Goal: Task Accomplishment & Management: Use online tool/utility

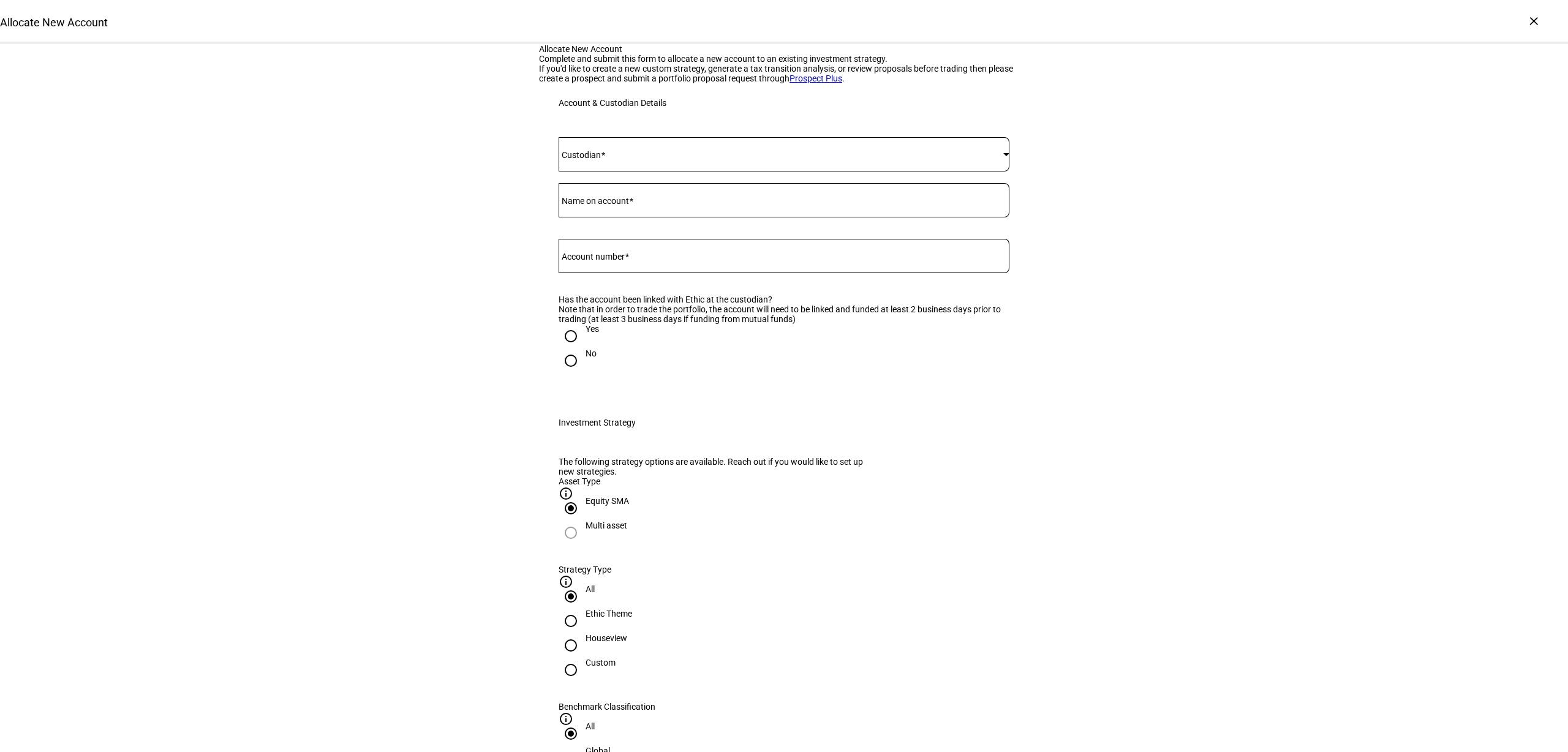
click at [1519, 18] on div "Allocate New Account" at bounding box center [784, 22] width 1568 height 44
drag, startPoint x: 1527, startPoint y: 22, endPoint x: 1474, endPoint y: 52, distance: 60.9
click at [1527, 22] on div "×" at bounding box center [1534, 21] width 20 height 20
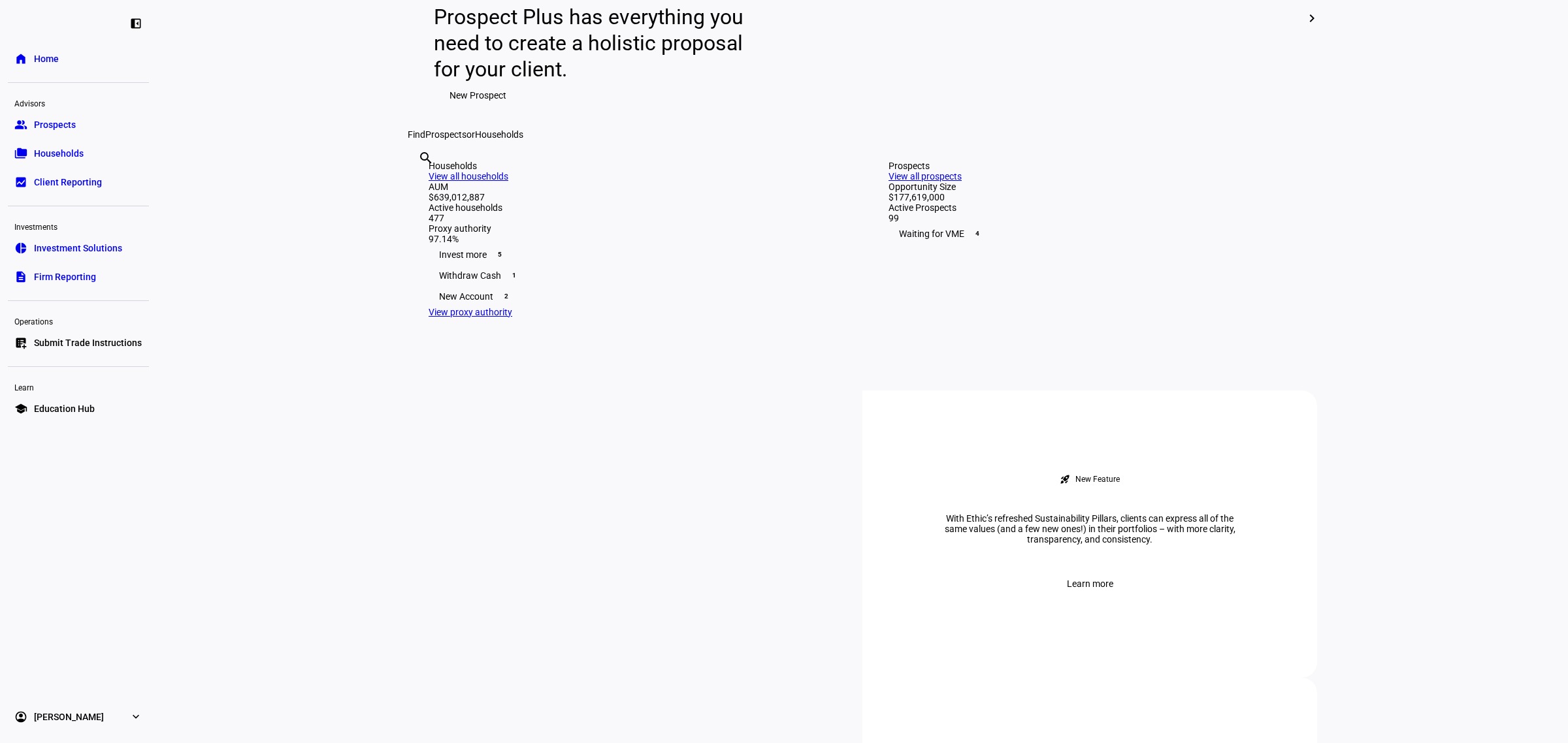
scroll to position [163, 0]
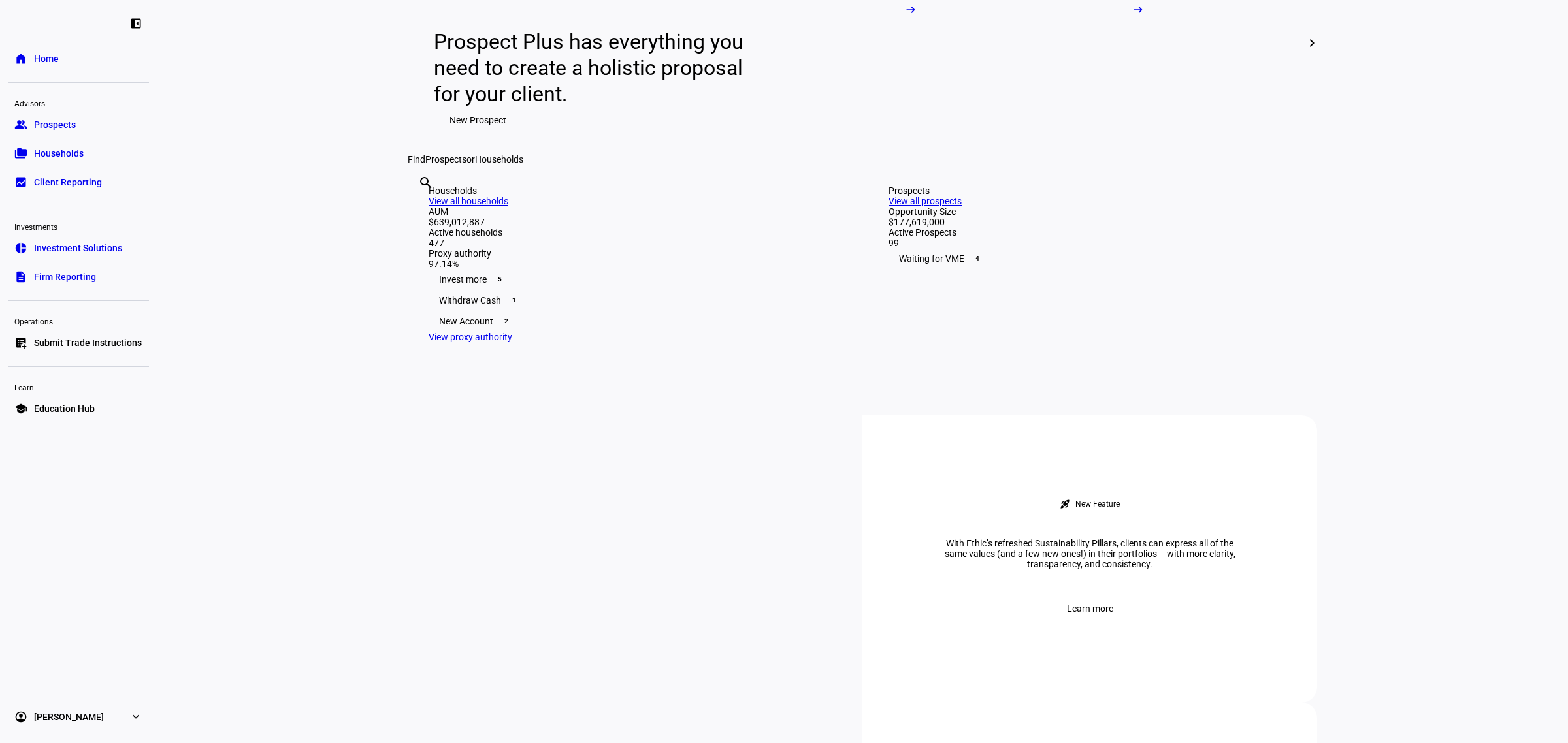
click at [665, 332] on div "New Account 2" at bounding box center [632, 321] width 407 height 21
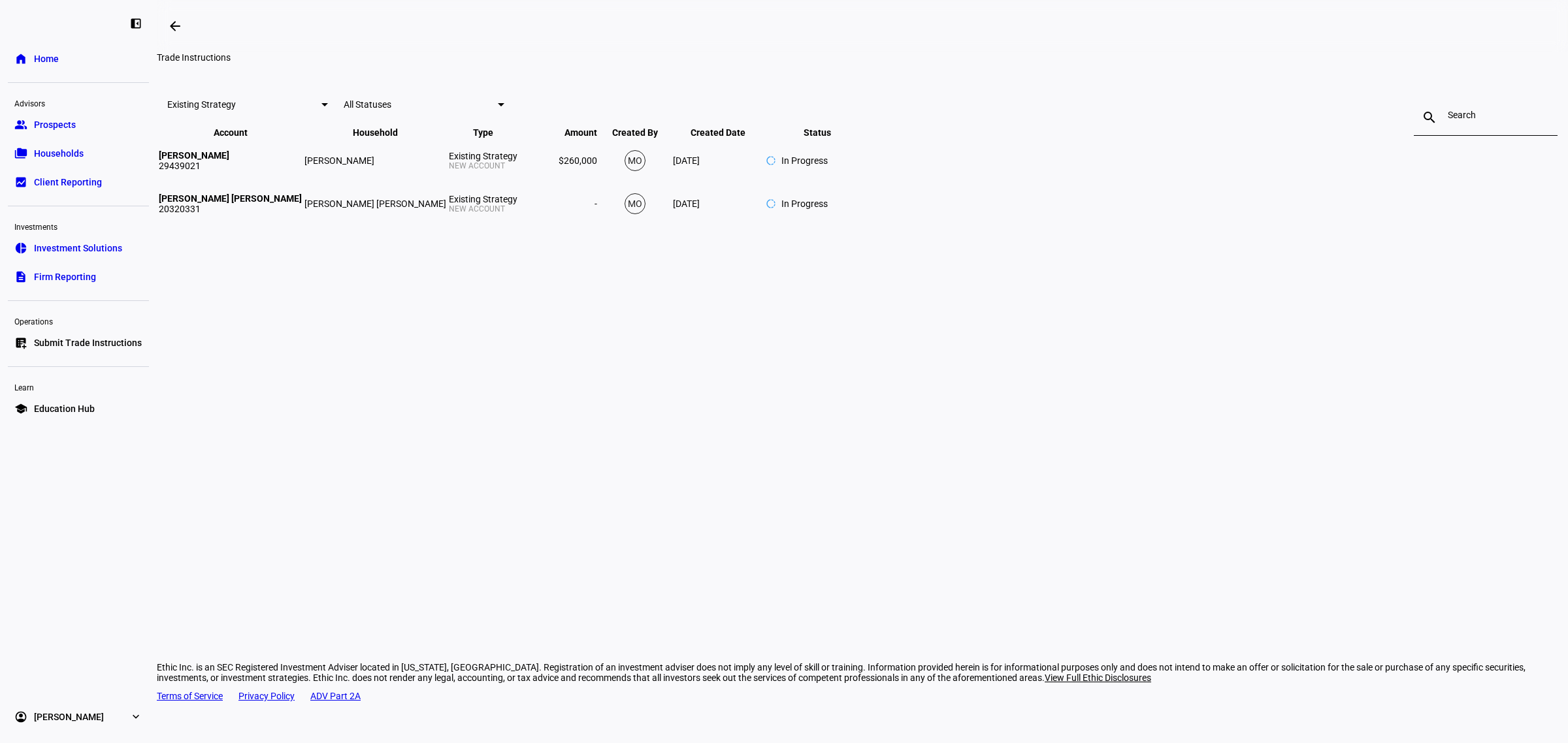
click at [392, 110] on span "All Statuses" at bounding box center [368, 104] width 48 height 10
click at [640, 249] on mat-option "Done" at bounding box center [639, 257] width 69 height 31
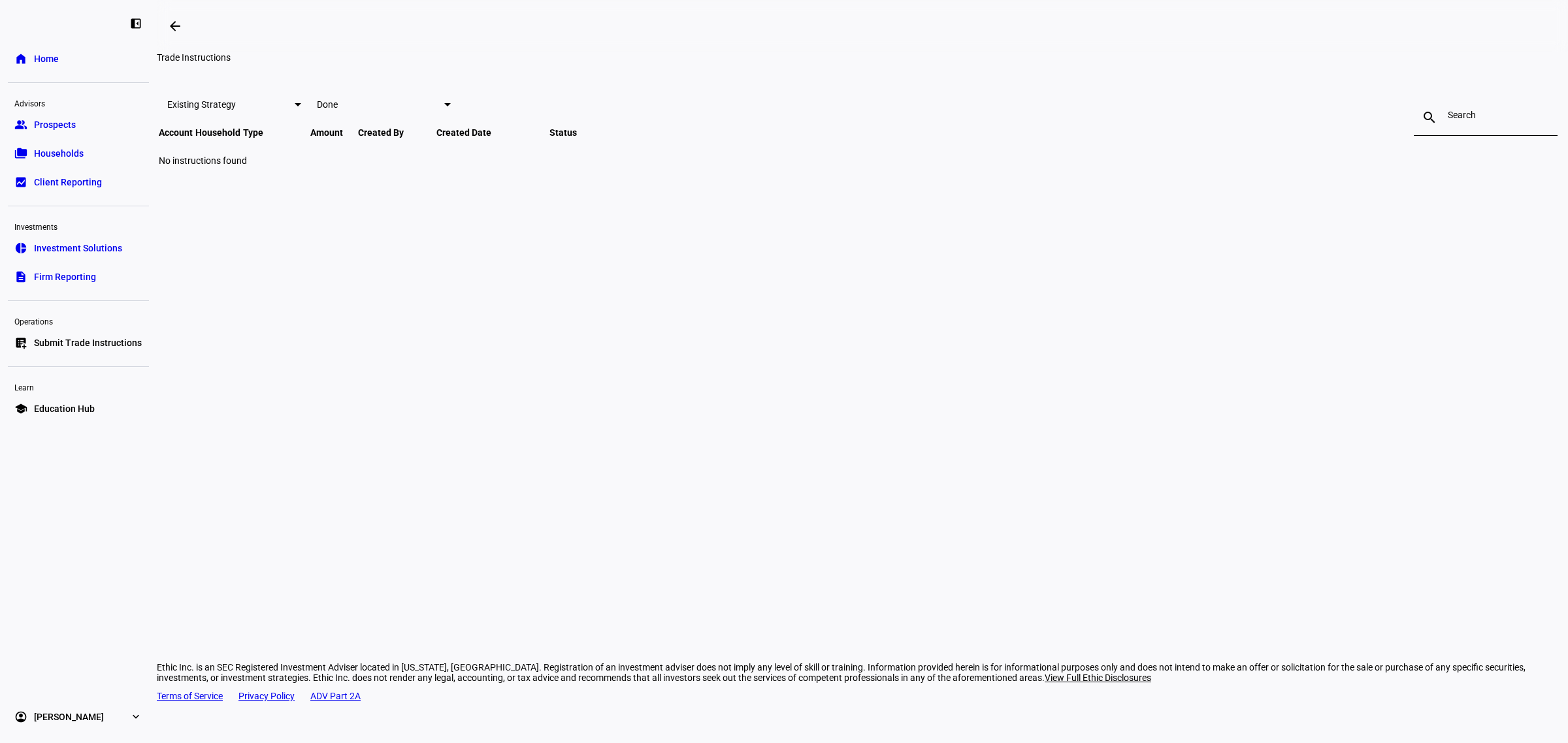
click at [450, 112] on div at bounding box center [444, 104] width 15 height 16
click at [645, 219] on span "In Progress" at bounding box center [634, 226] width 37 height 21
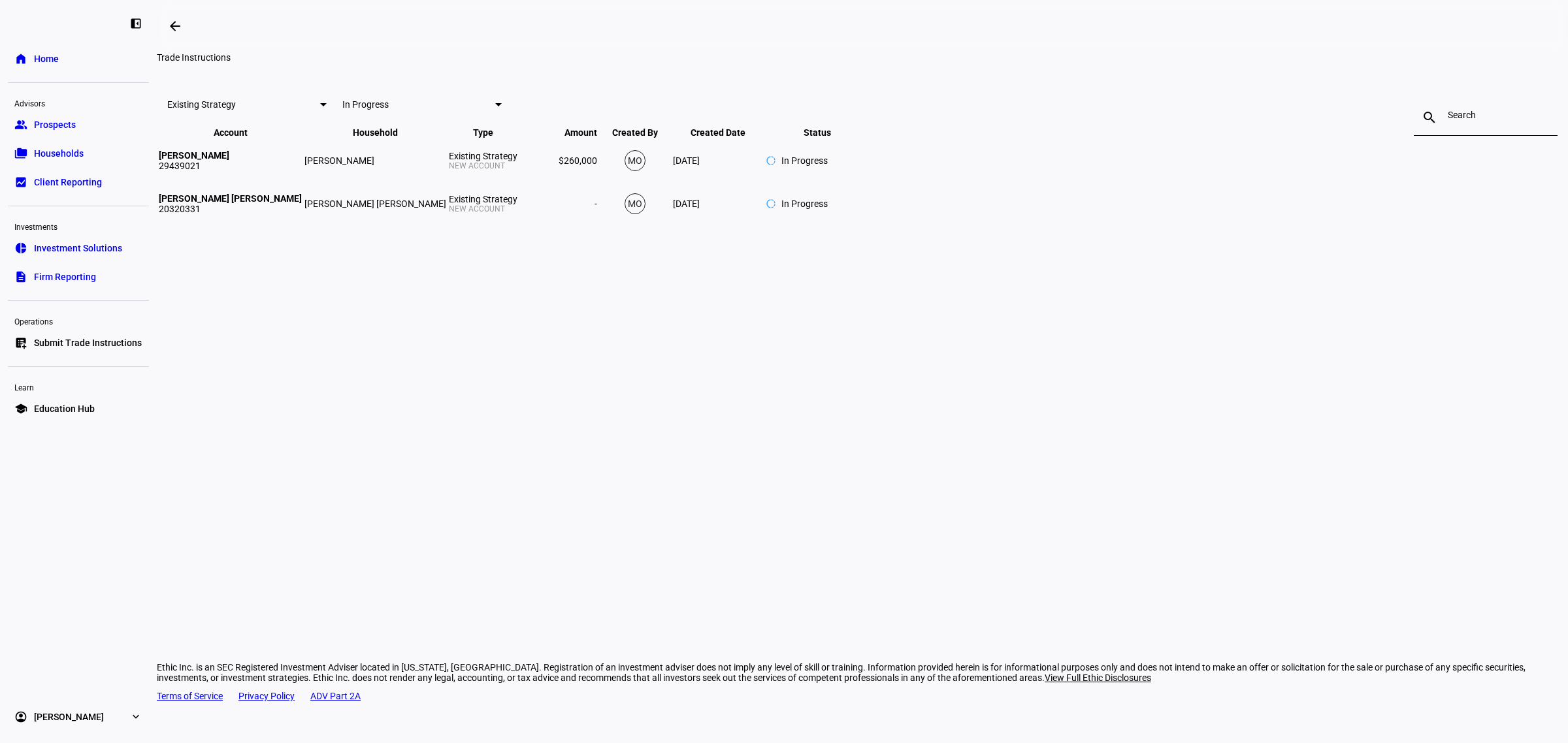
click at [312, 110] on div "Existing Strategy" at bounding box center [239, 104] width 145 height 10
click at [560, 249] on span "Additional Investment" at bounding box center [545, 257] width 68 height 21
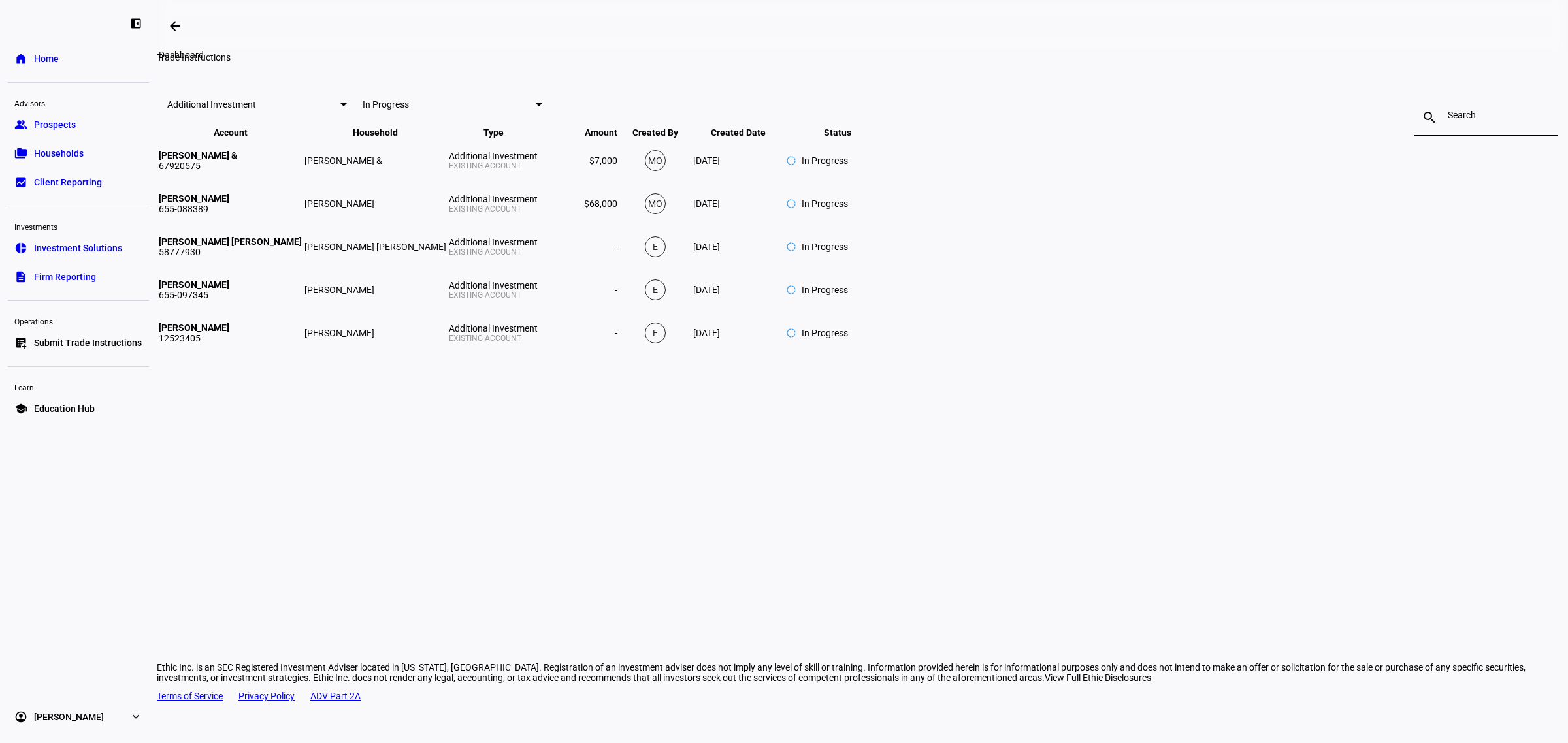
click at [191, 29] on span at bounding box center [175, 26] width 31 height 31
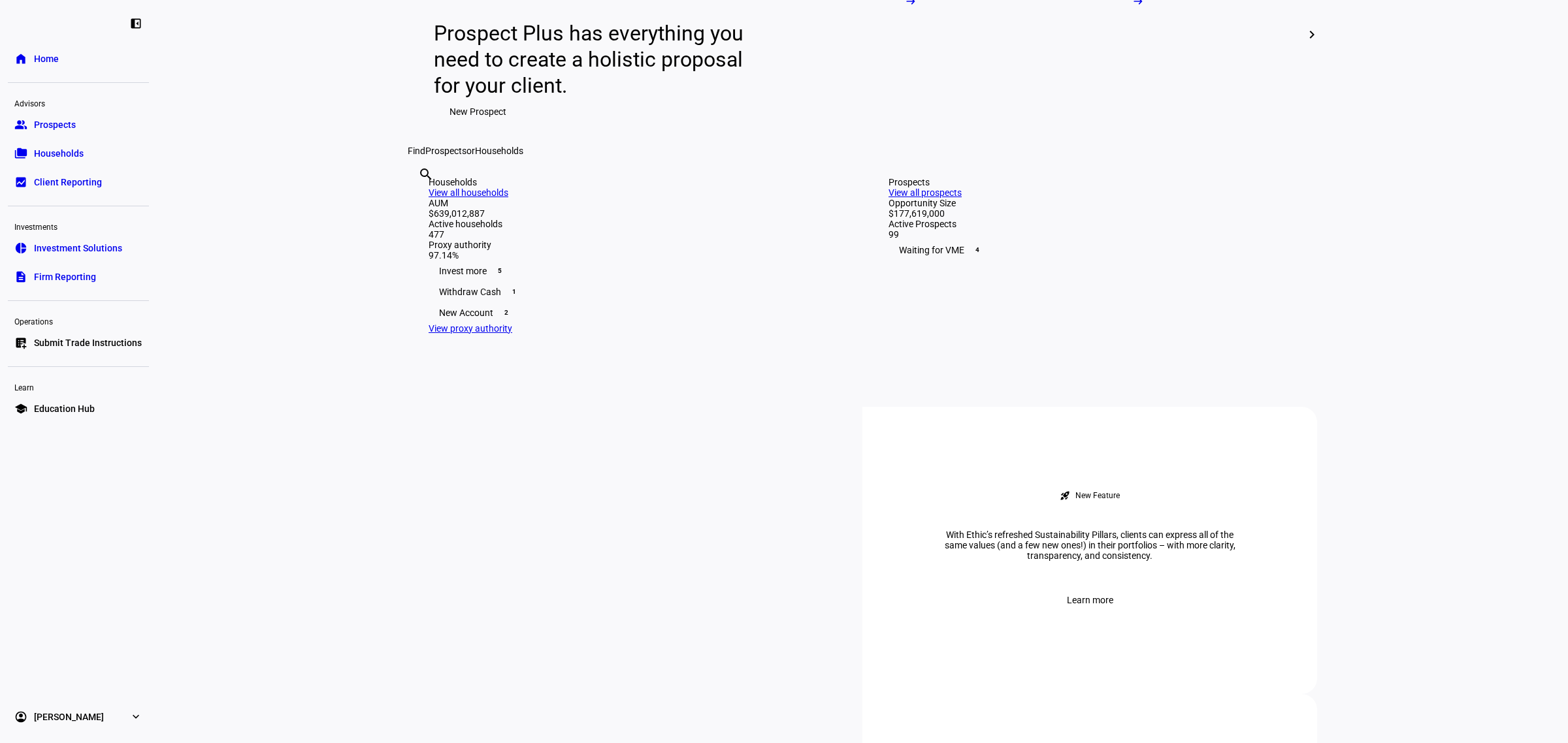
scroll to position [327, 0]
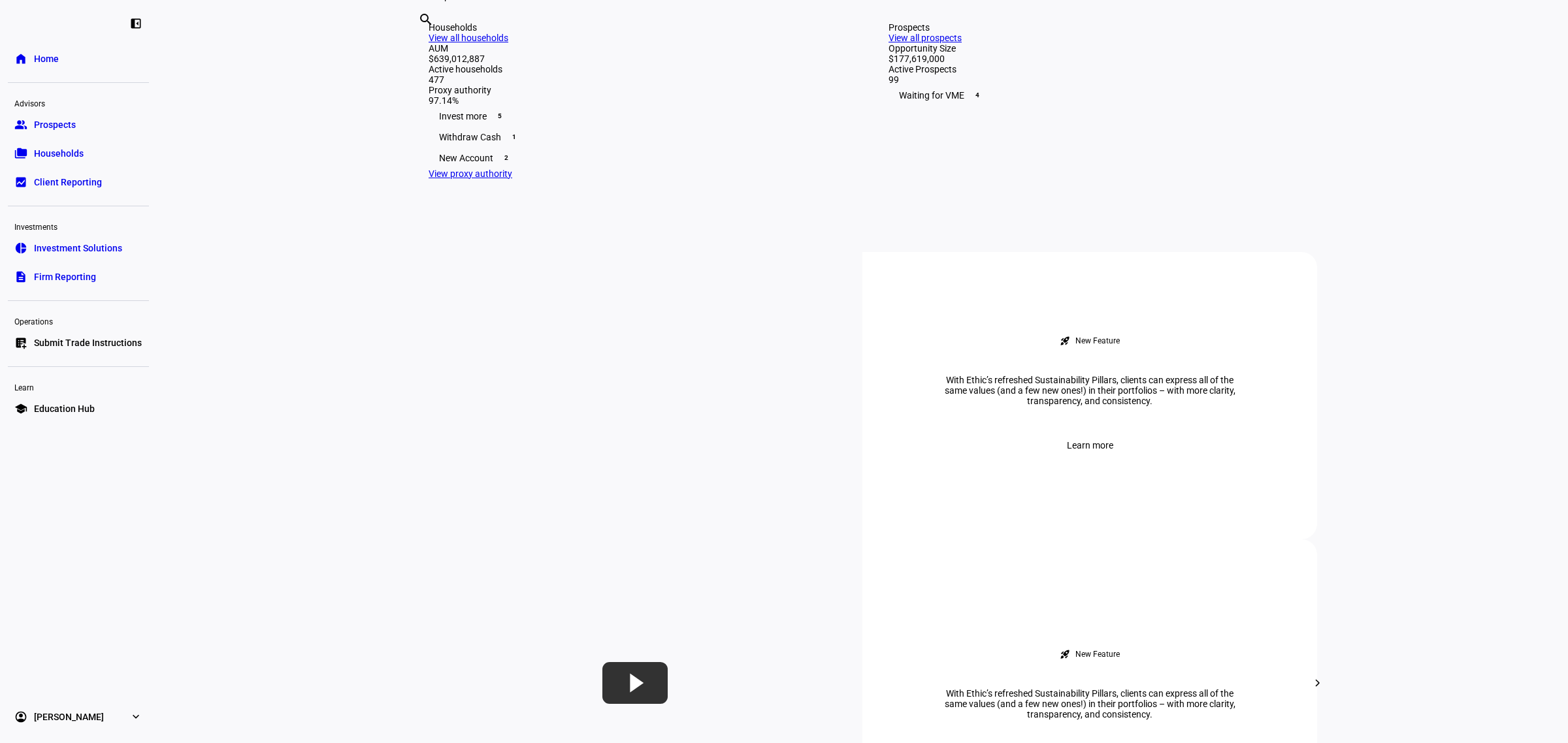
click at [480, 127] on div "Invest more 5" at bounding box center [632, 116] width 407 height 21
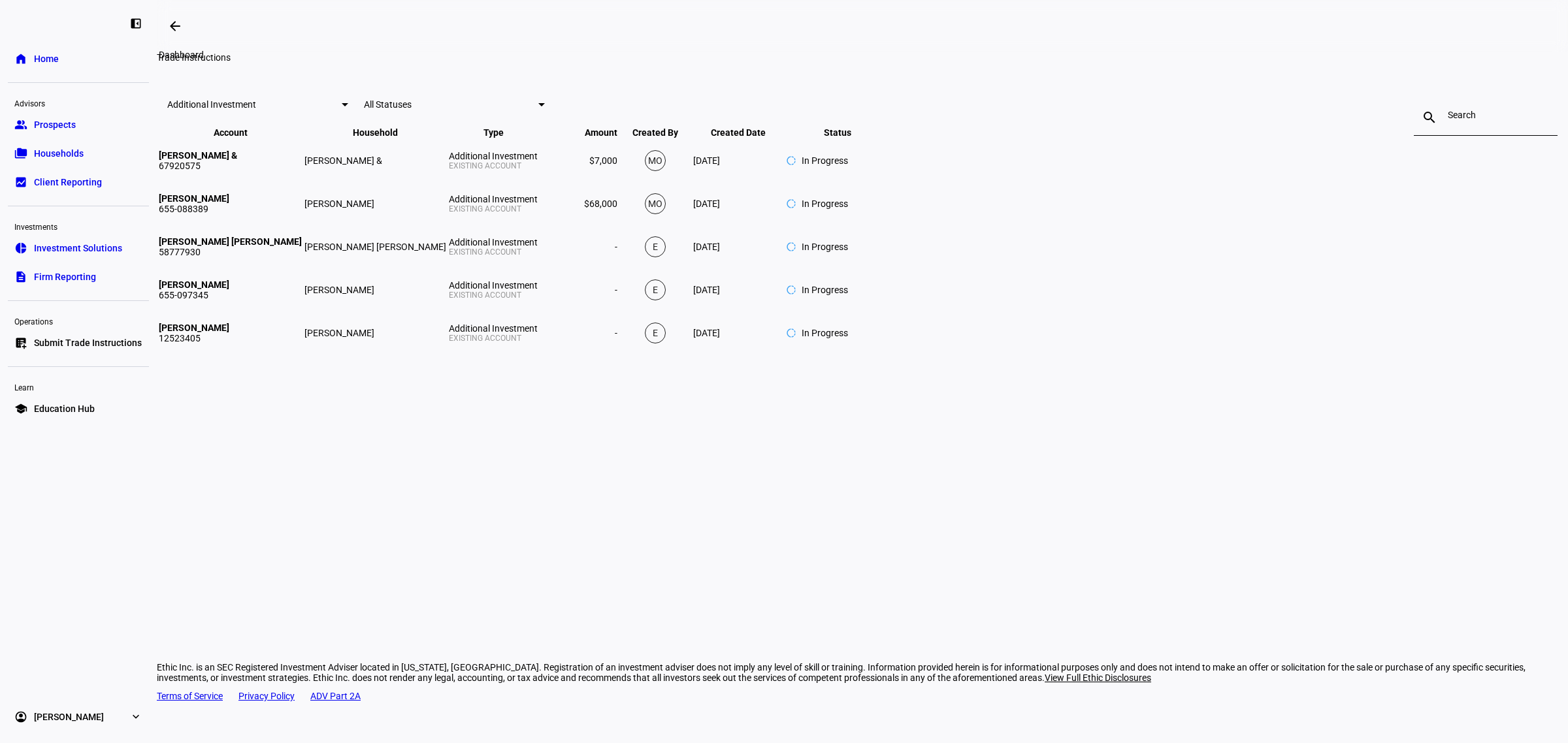
click at [173, 31] on mat-icon "arrow_backwards" at bounding box center [174, 26] width 16 height 16
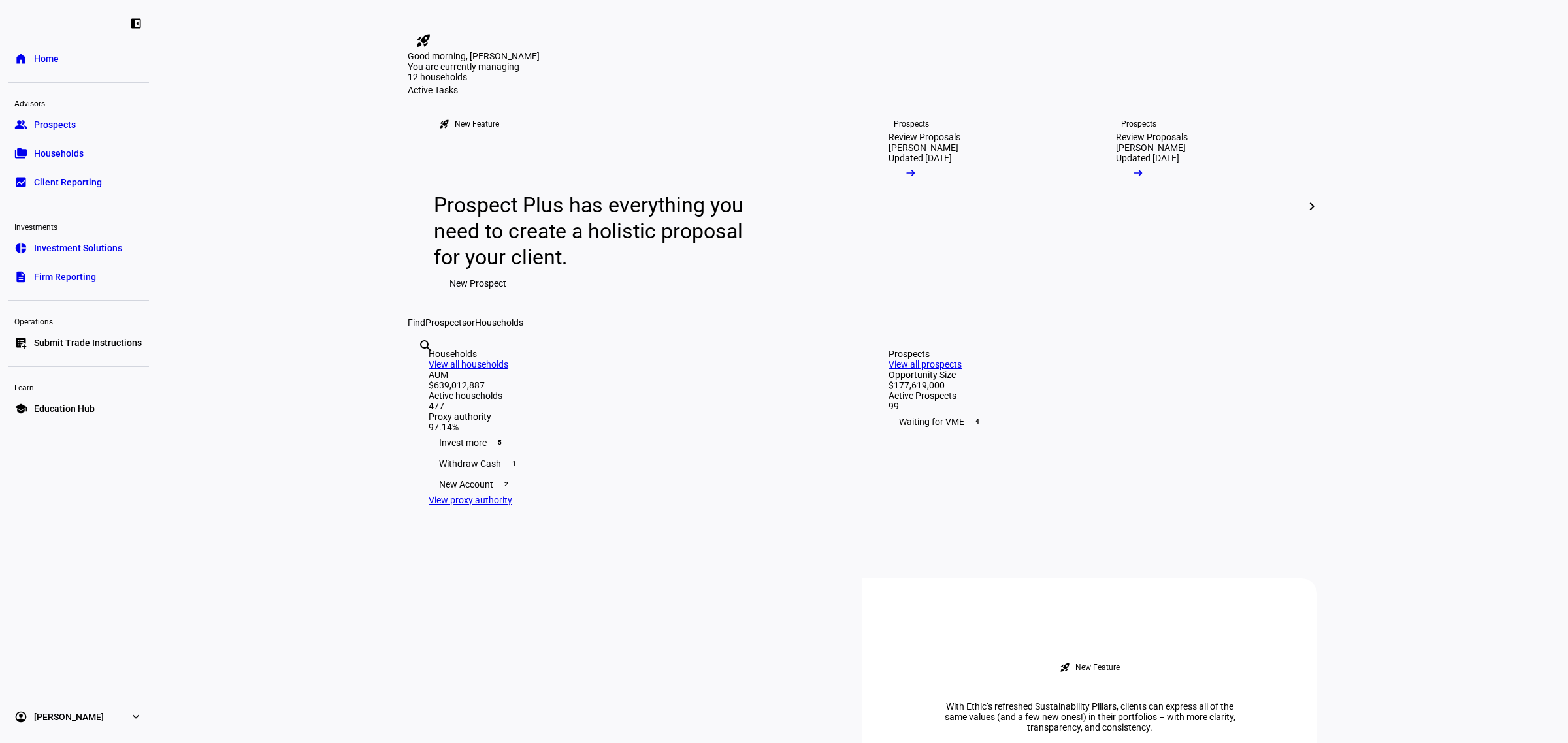
scroll to position [245, 0]
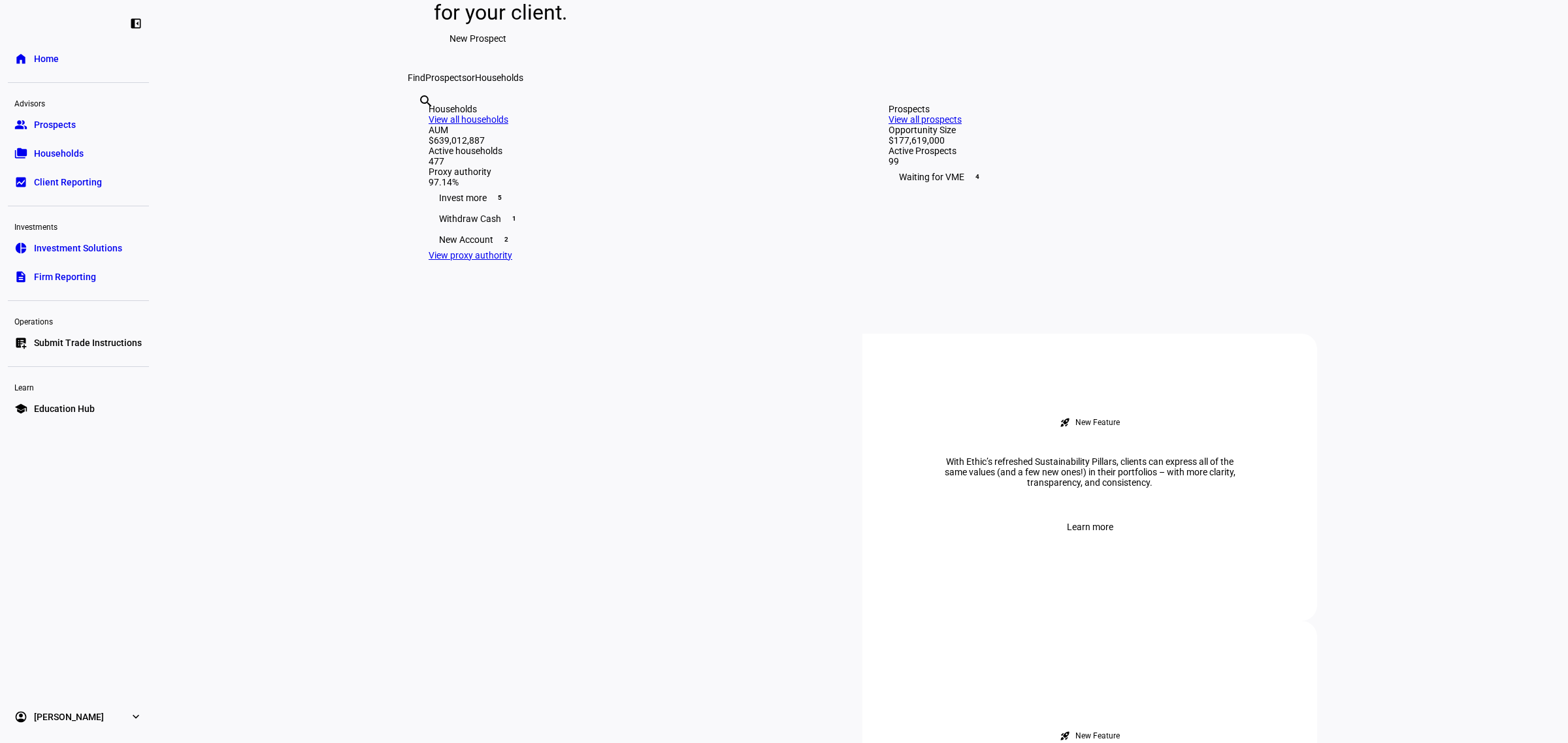
click at [962, 125] on link "View all prospects" at bounding box center [925, 119] width 73 height 10
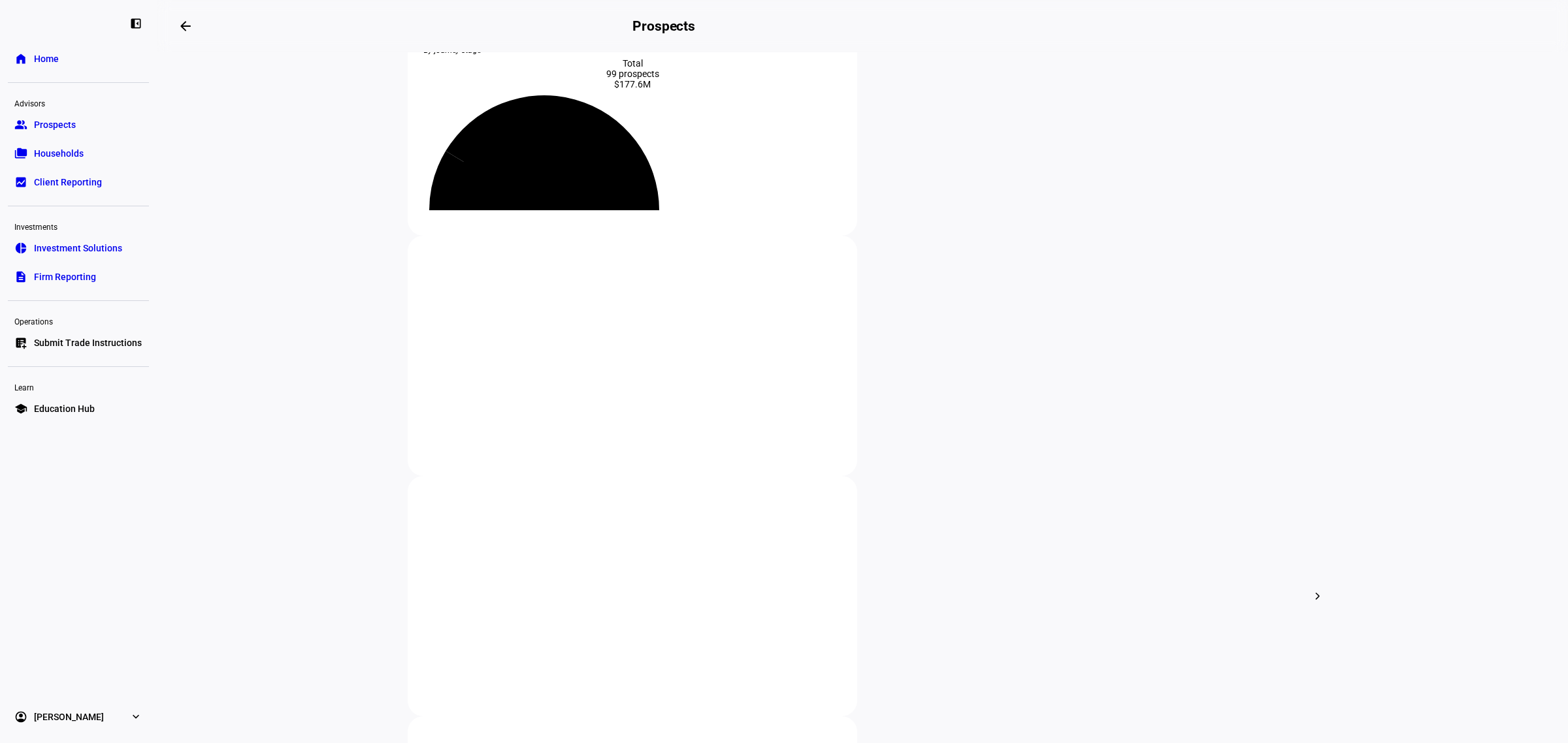
scroll to position [163, 0]
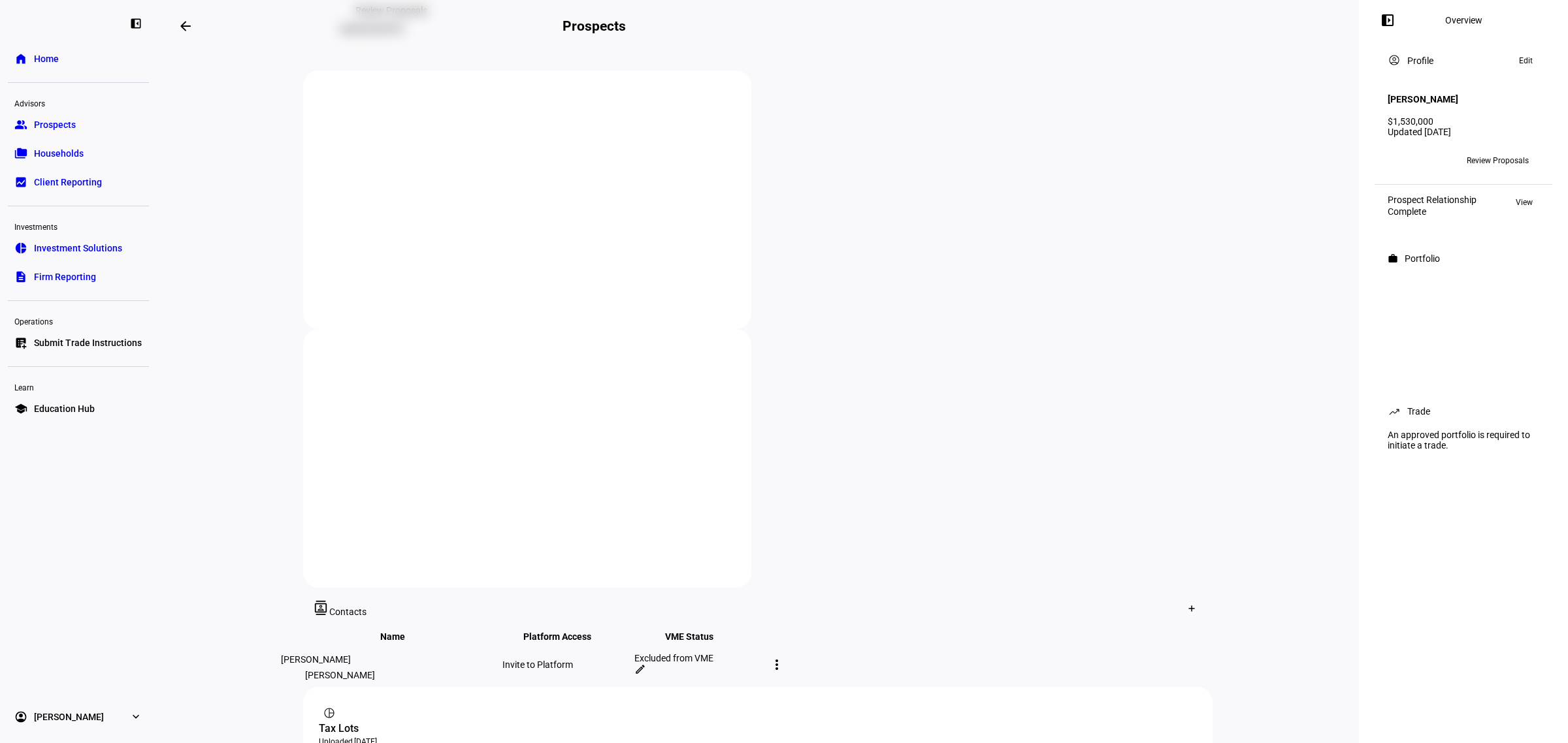
scroll to position [82, 0]
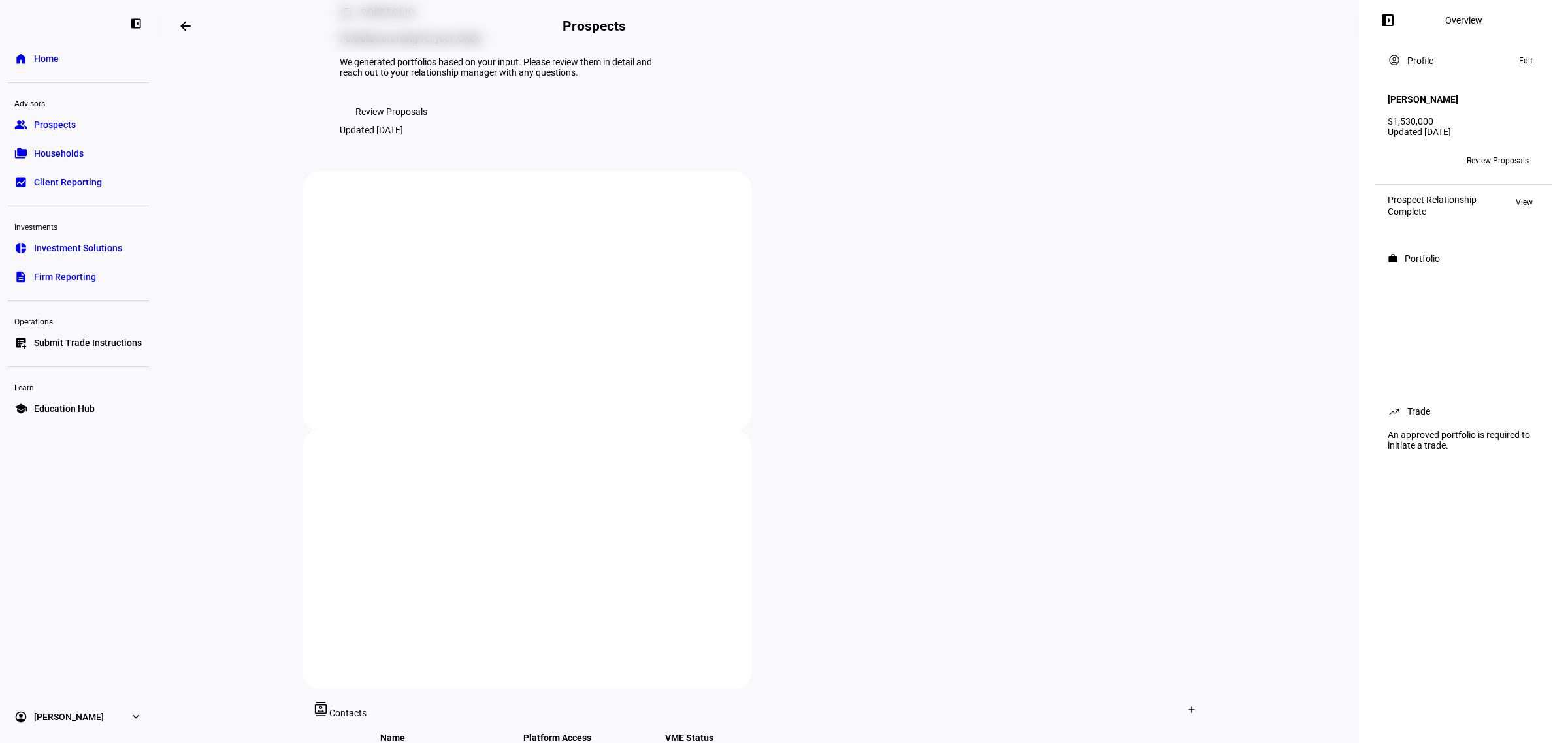
click at [355, 125] on span "Review Proposals" at bounding box center [391, 112] width 72 height 26
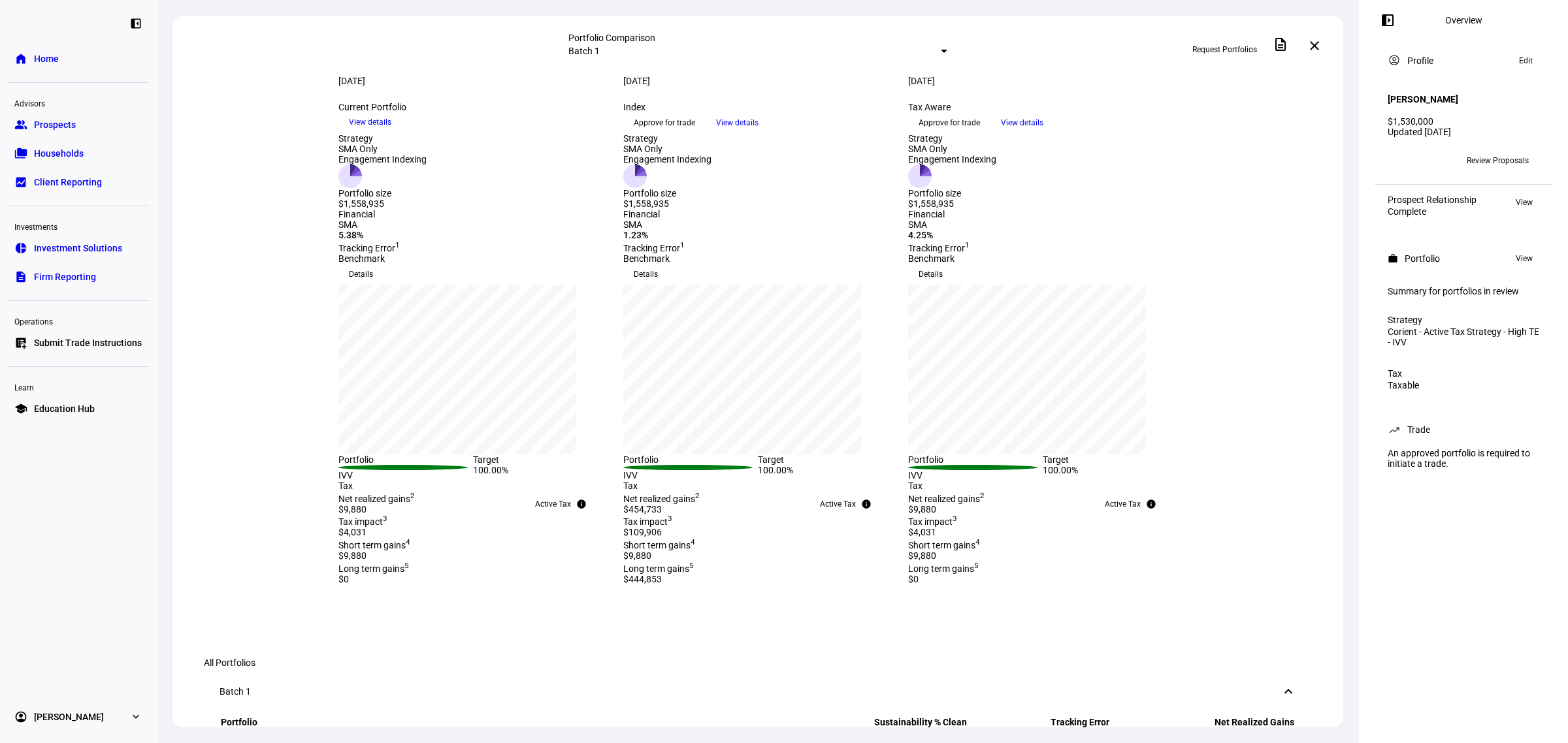
click at [1311, 38] on span at bounding box center [1315, 46] width 31 height 31
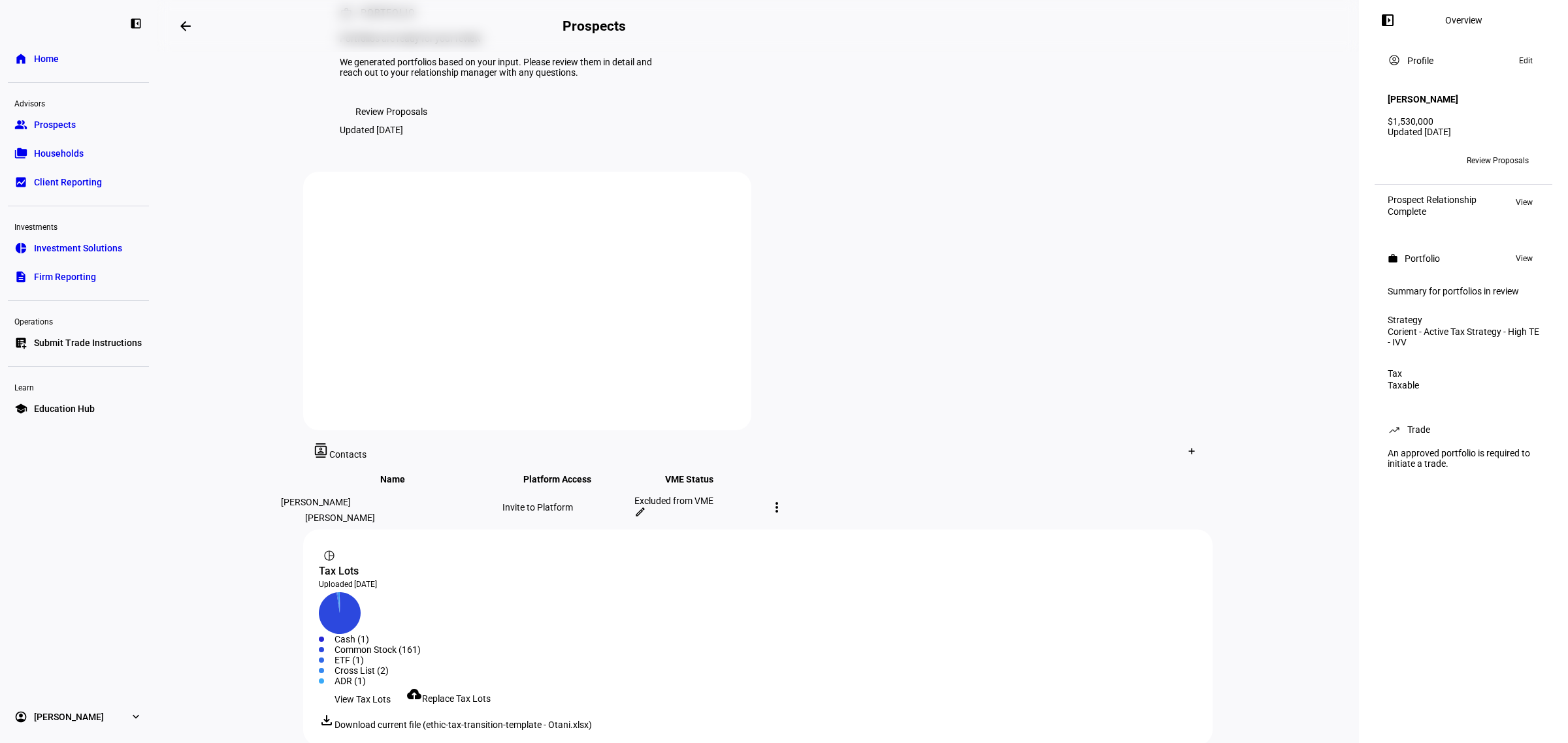
click at [50, 59] on span "Home" at bounding box center [46, 59] width 25 height 13
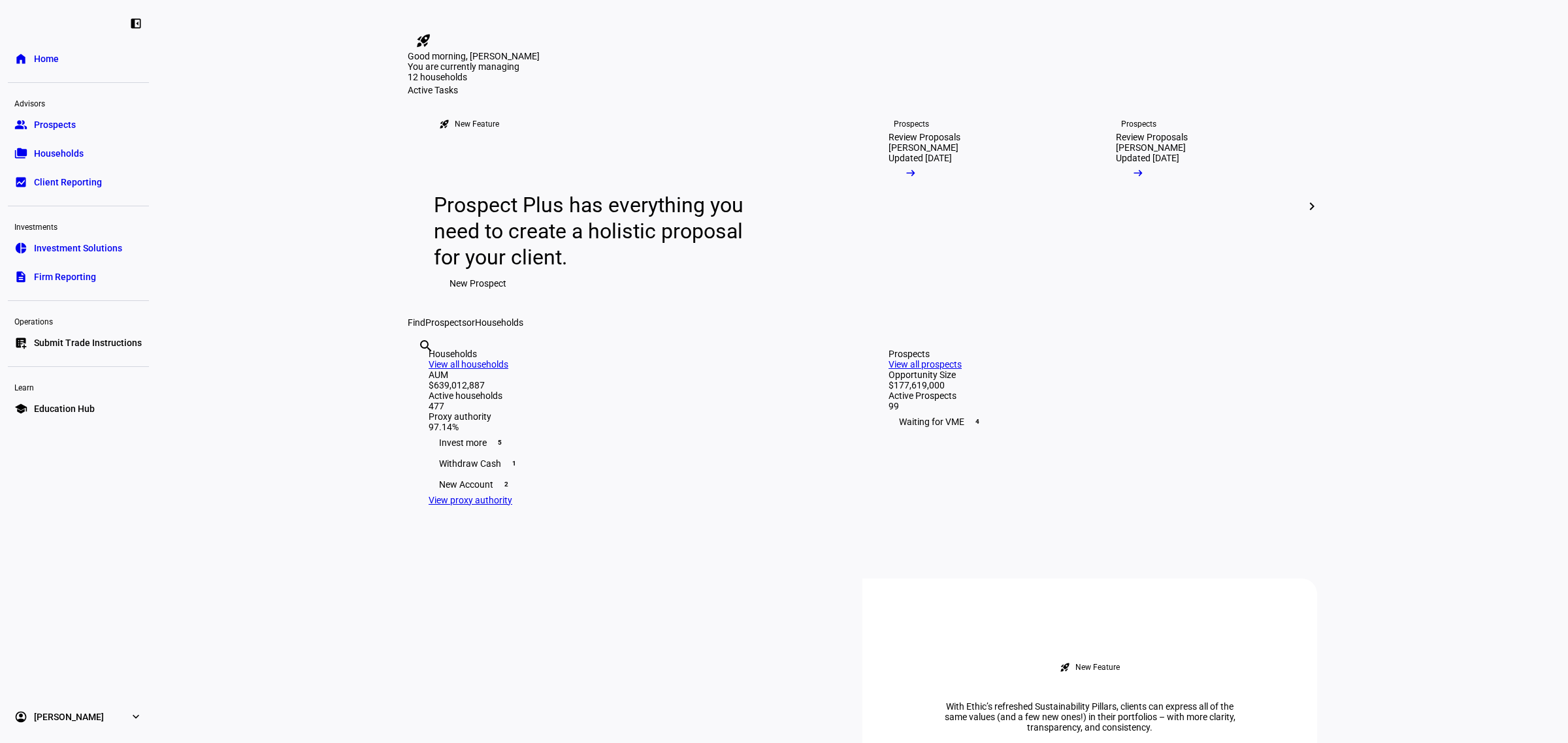
click at [318, 501] on eth-layout-page-content "rocket_launch Product Updates The latest features and improvements Powered by L…" at bounding box center [862, 372] width 1411 height 743
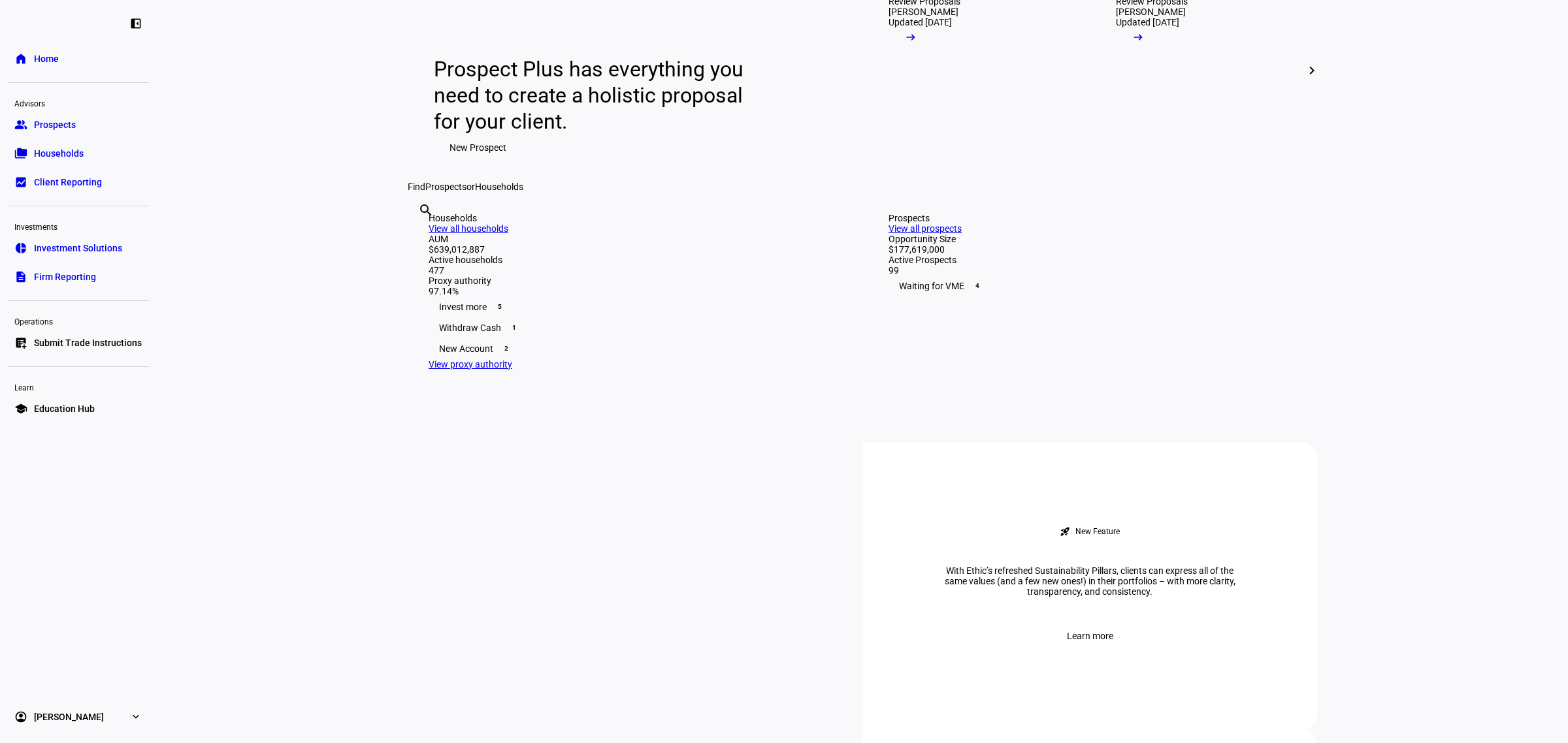
scroll to position [245, 0]
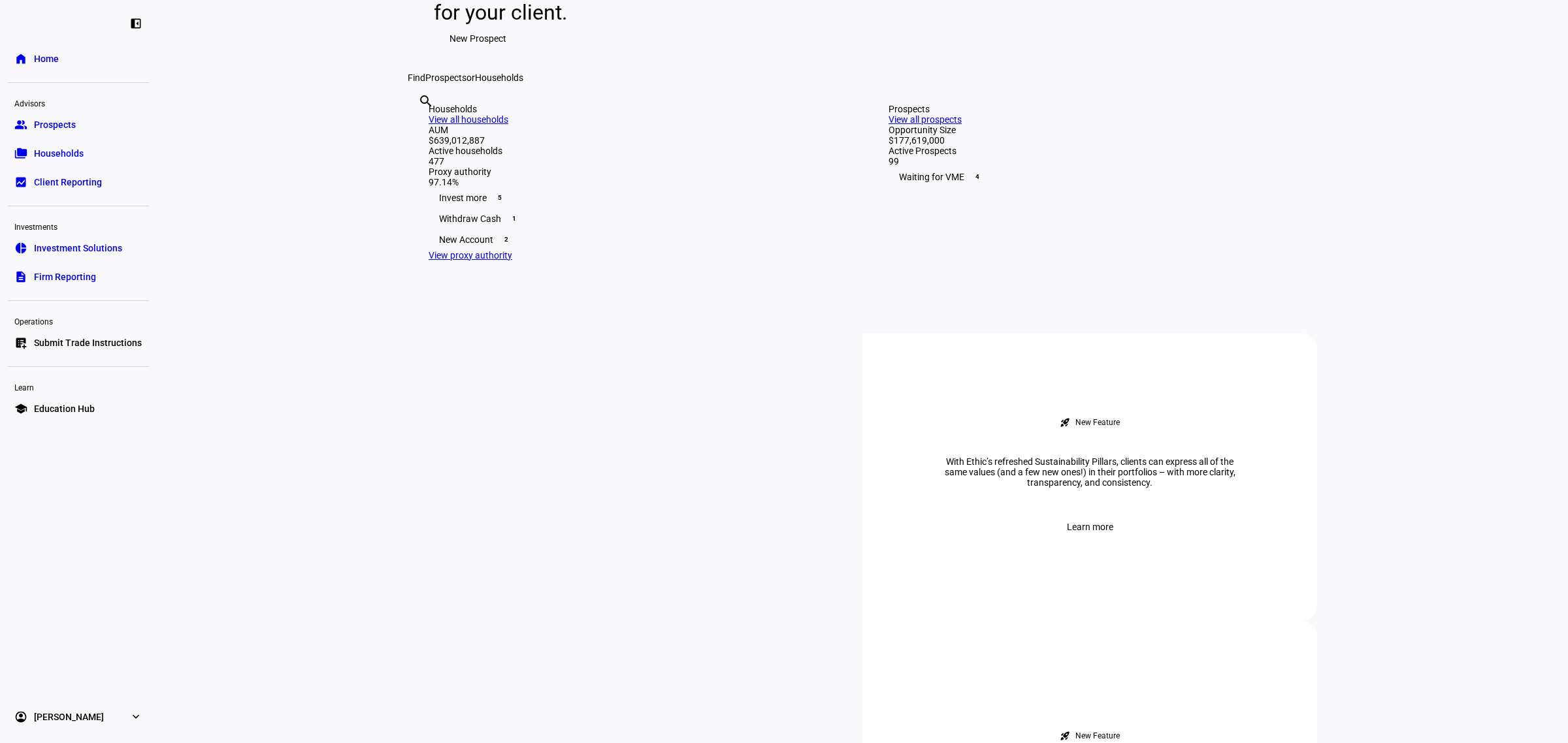
click at [648, 250] on div "New Account 2" at bounding box center [632, 239] width 407 height 21
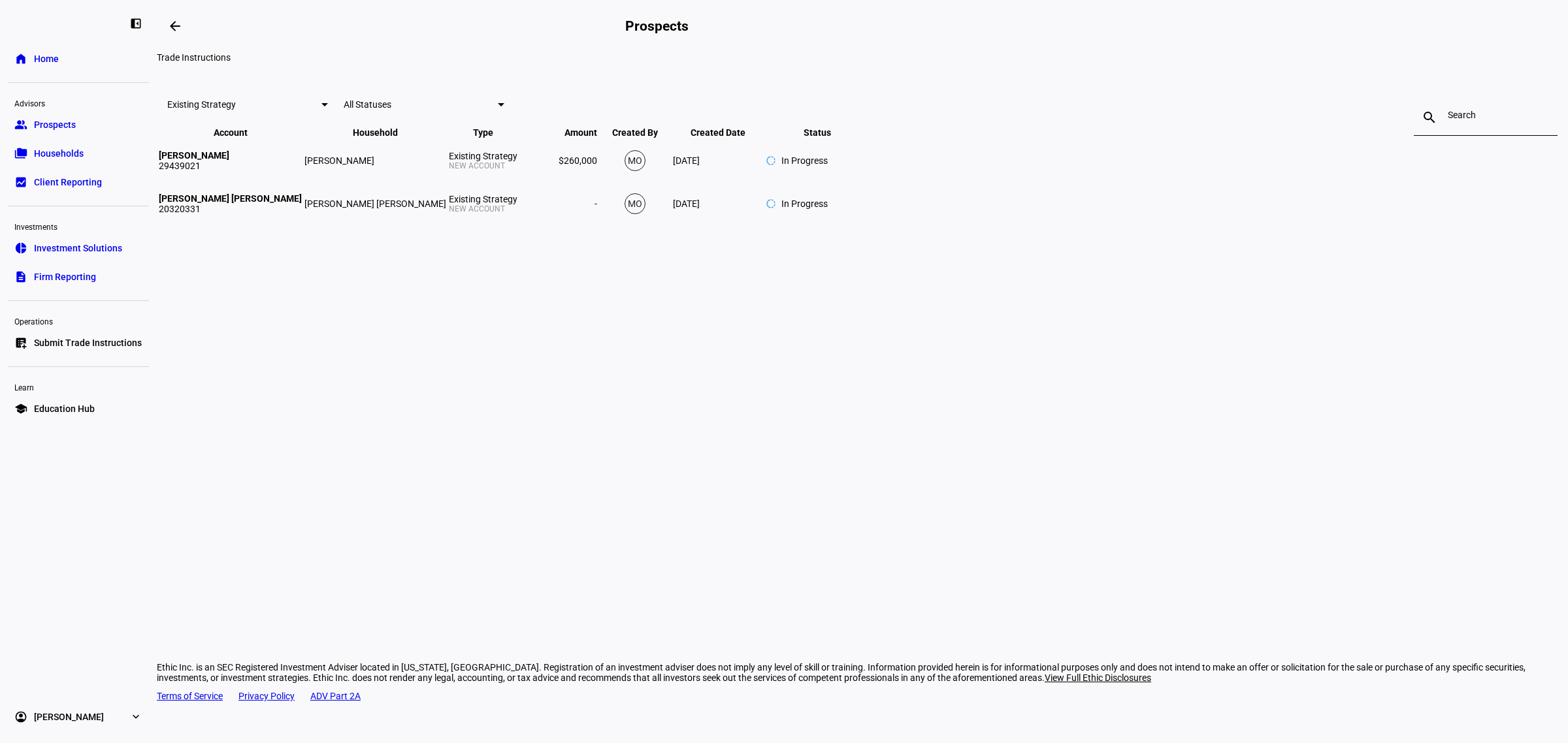
click at [38, 48] on link "home Home" at bounding box center [79, 59] width 141 height 26
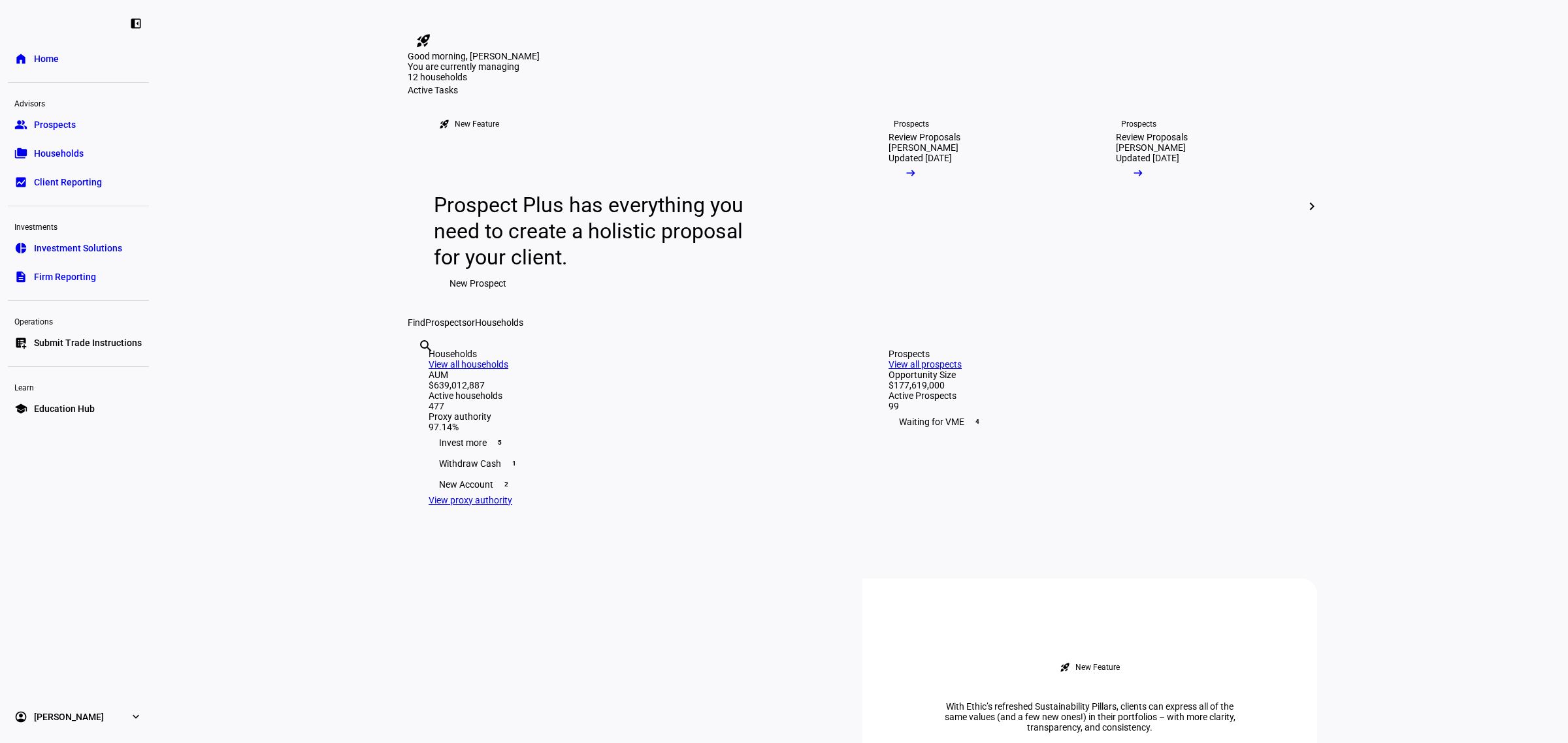
click at [421, 372] on input "text" at bounding box center [419, 363] width 3 height 16
type input "blanch"
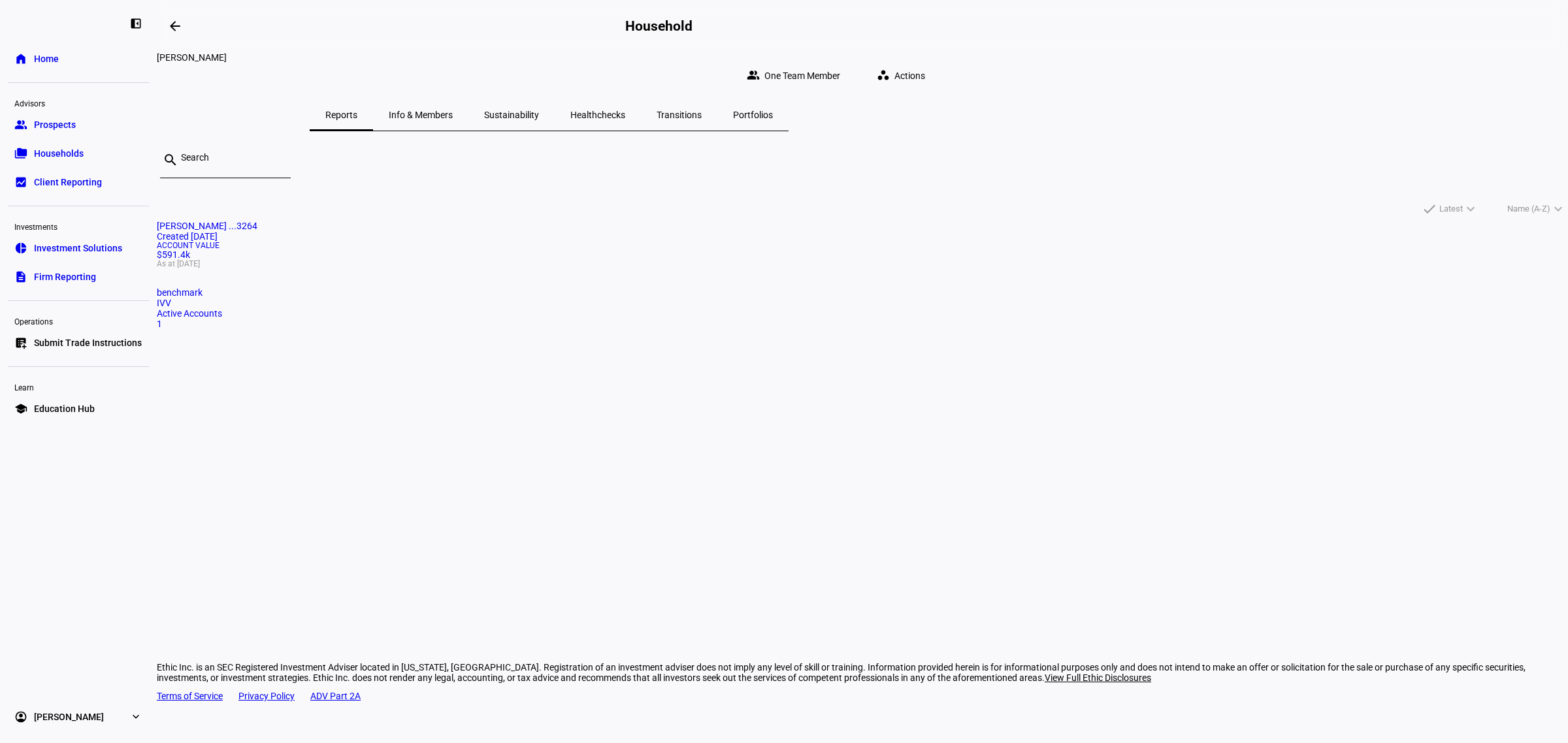
click at [611, 250] on span "Account Value" at bounding box center [862, 245] width 1411 height 8
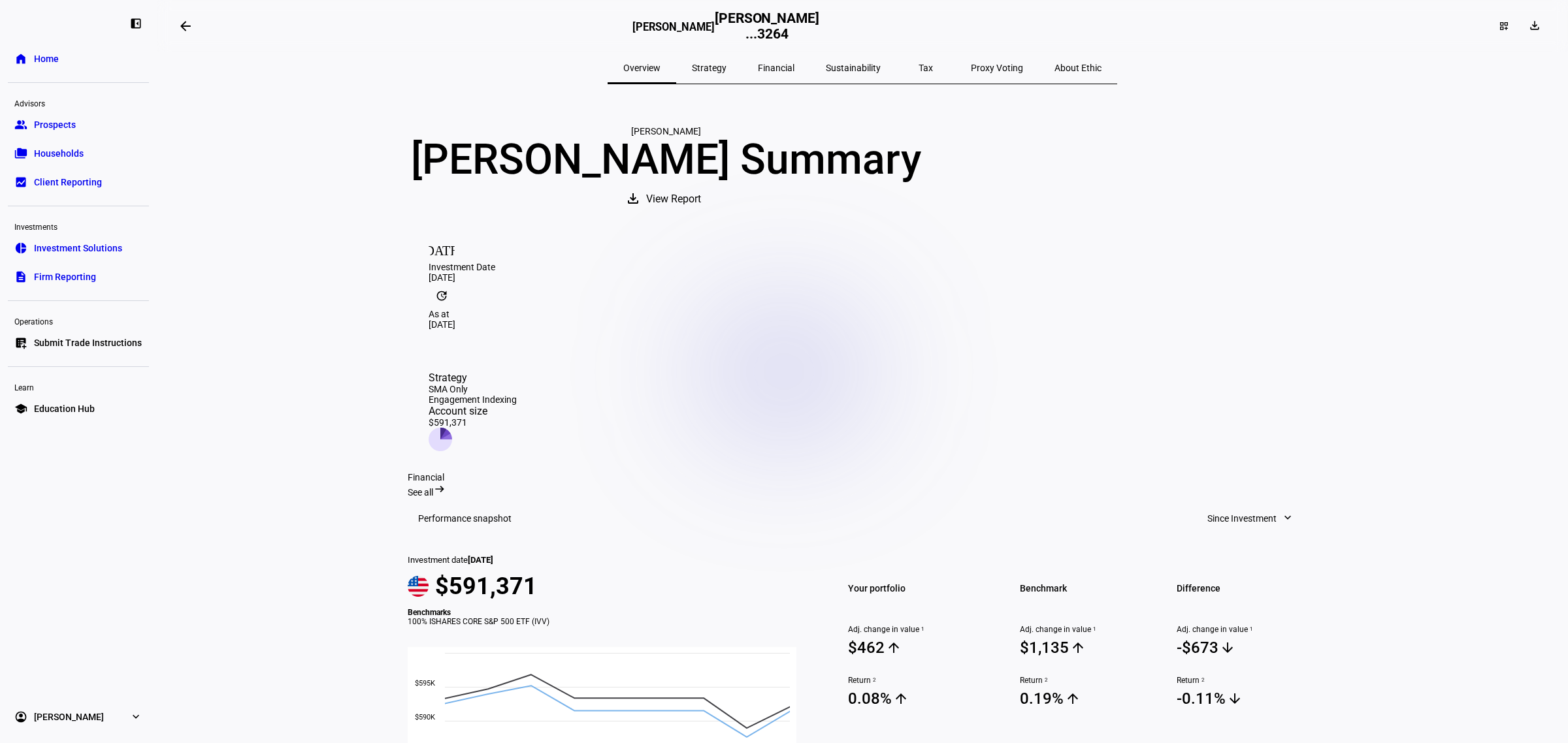
click at [1496, 550] on eth-layout-page-content "arrow_backwards [PERSON_NAME] [PERSON_NAME] ...3264 dashboard_customize downloa…" at bounding box center [862, 372] width 1411 height 743
click at [789, 66] on span "Financial" at bounding box center [776, 68] width 37 height 9
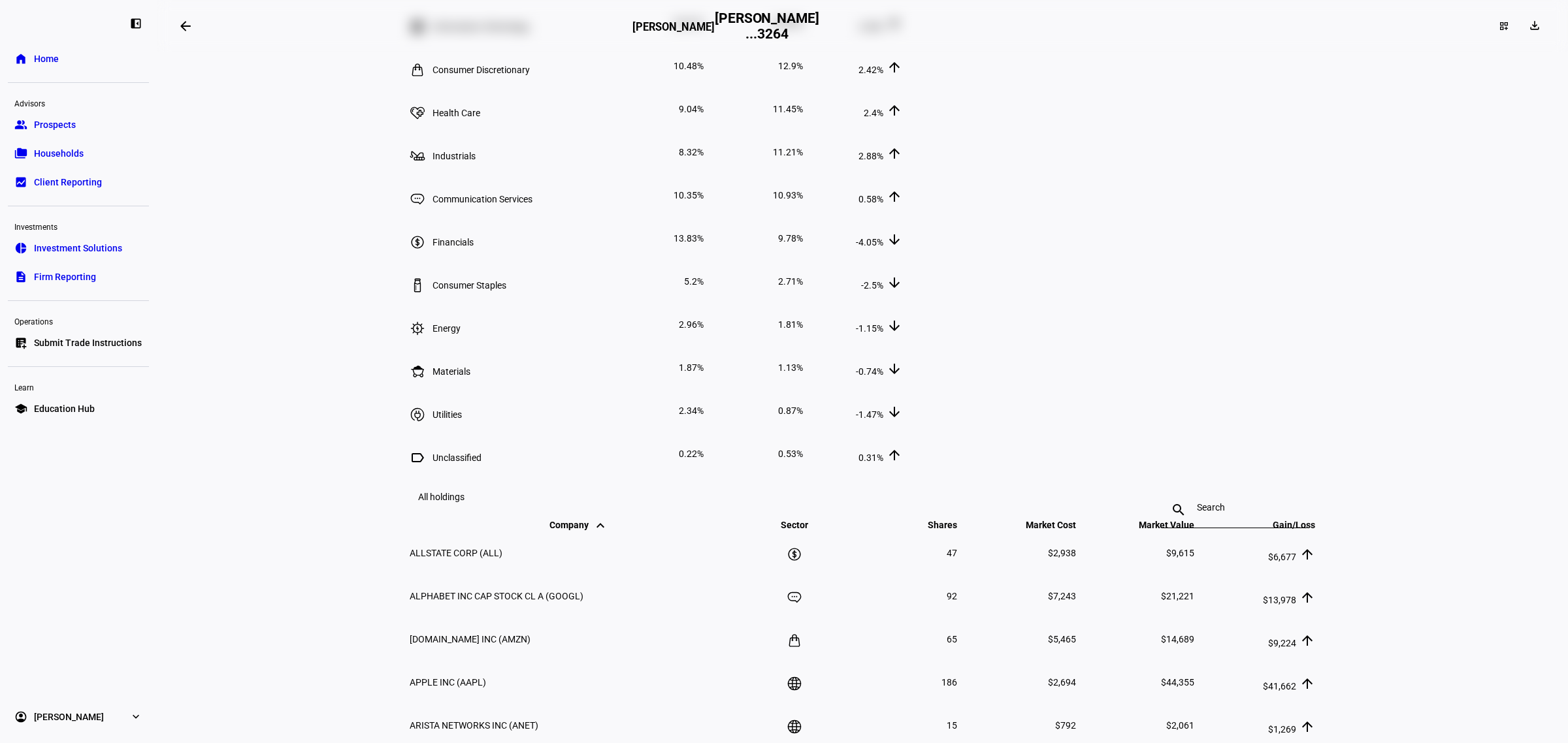
scroll to position [808, 0]
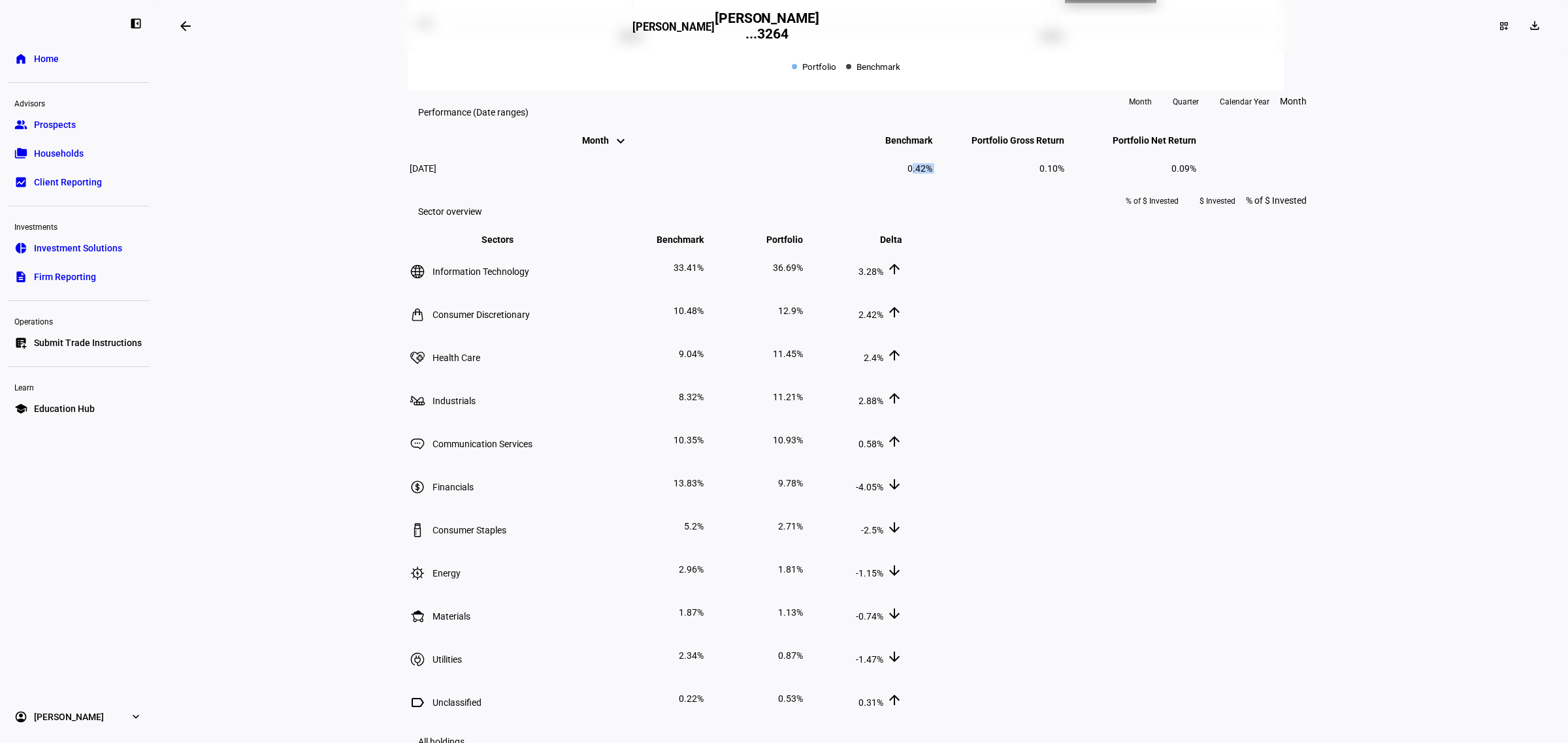
drag, startPoint x: 1004, startPoint y: 375, endPoint x: 1030, endPoint y: 380, distance: 26.5
click at [1029, 190] on tr "[DATE] 0.42% 0.10% 0.09%" at bounding box center [803, 169] width 788 height 42
click at [1030, 190] on td "0.10%" at bounding box center [999, 169] width 130 height 42
drag, startPoint x: 1131, startPoint y: 380, endPoint x: 1236, endPoint y: 383, distance: 105.0
click at [1197, 190] on tr "[DATE] 0.42% 0.10% 0.09%" at bounding box center [803, 169] width 788 height 42
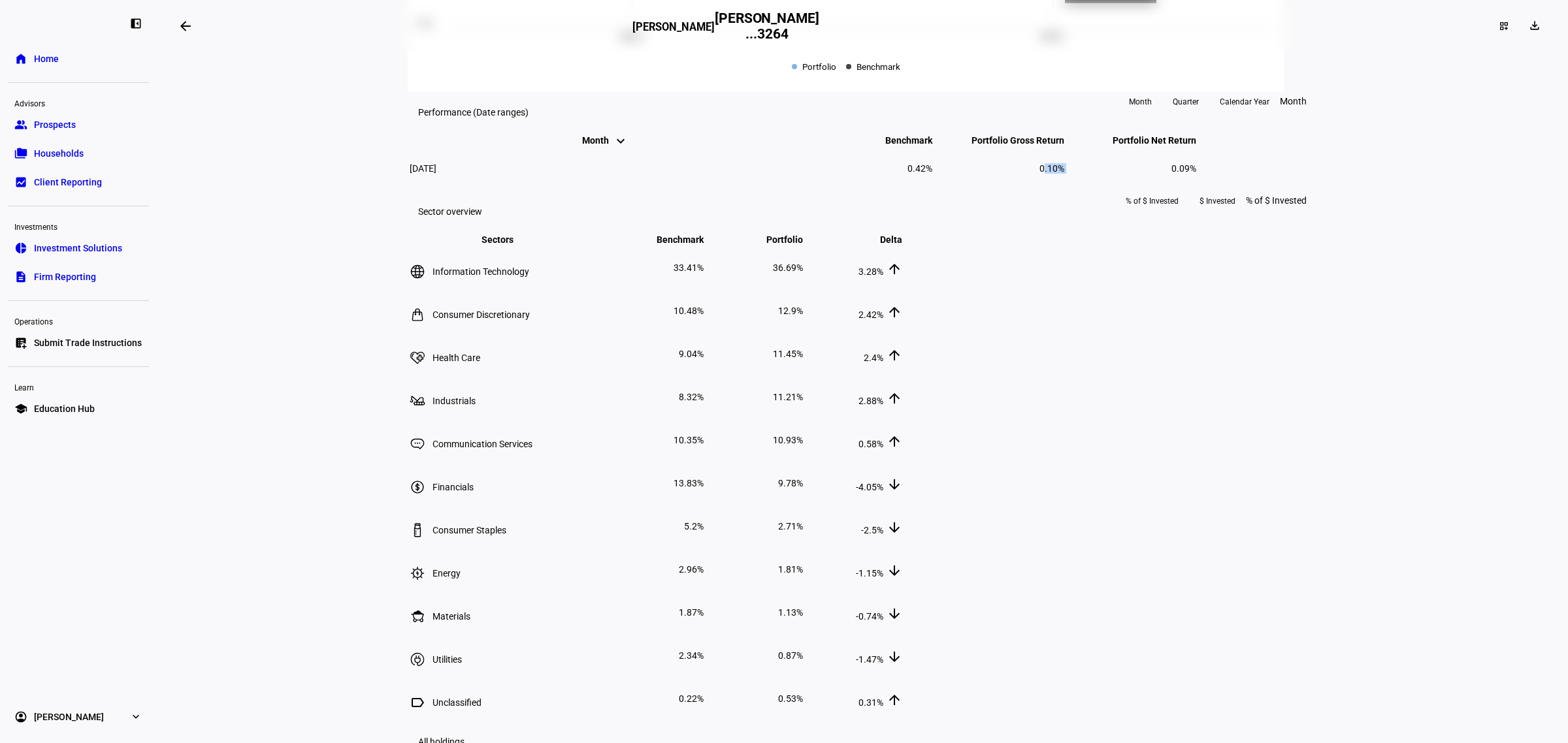
click at [1197, 190] on td "0.09%" at bounding box center [1131, 169] width 130 height 42
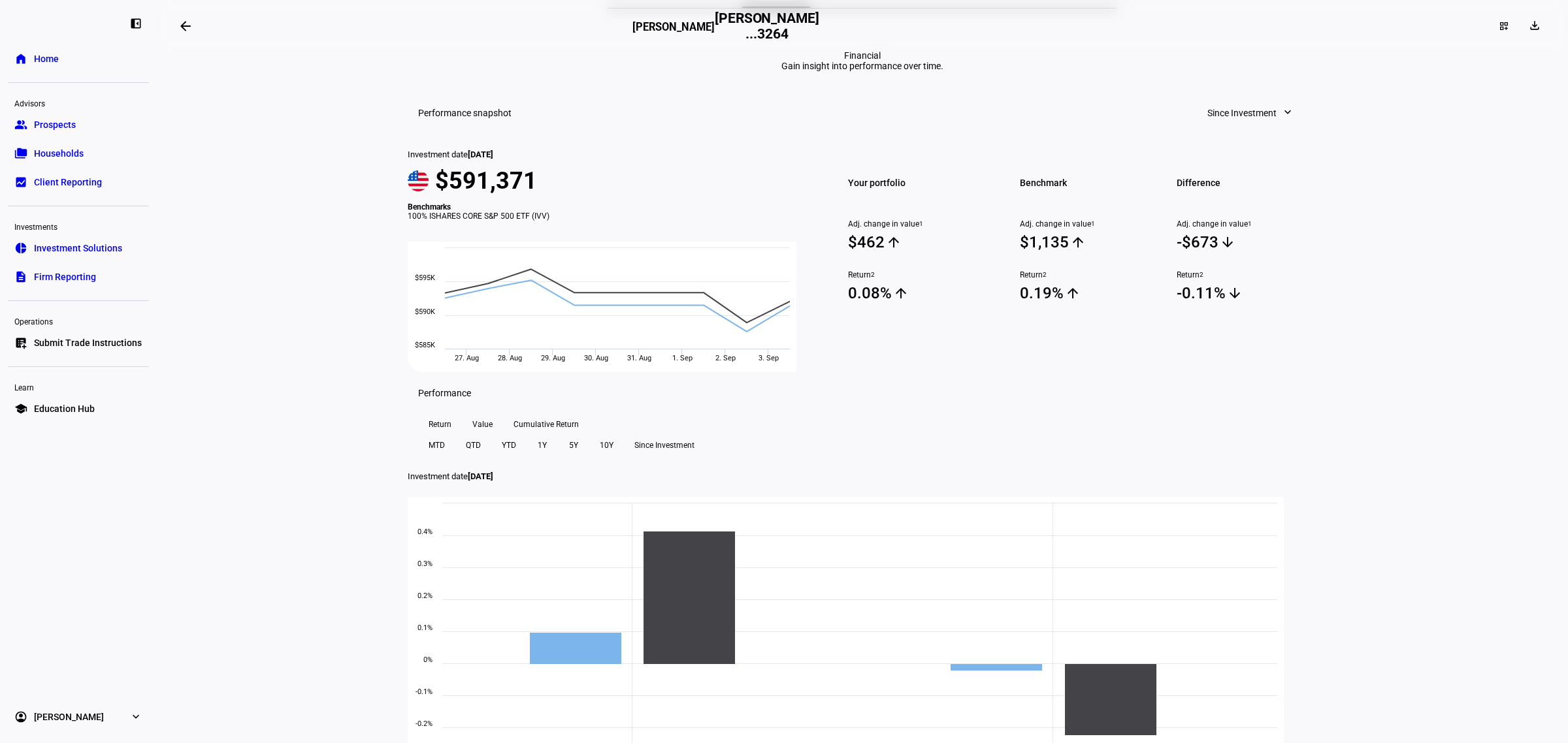
scroll to position [0, 0]
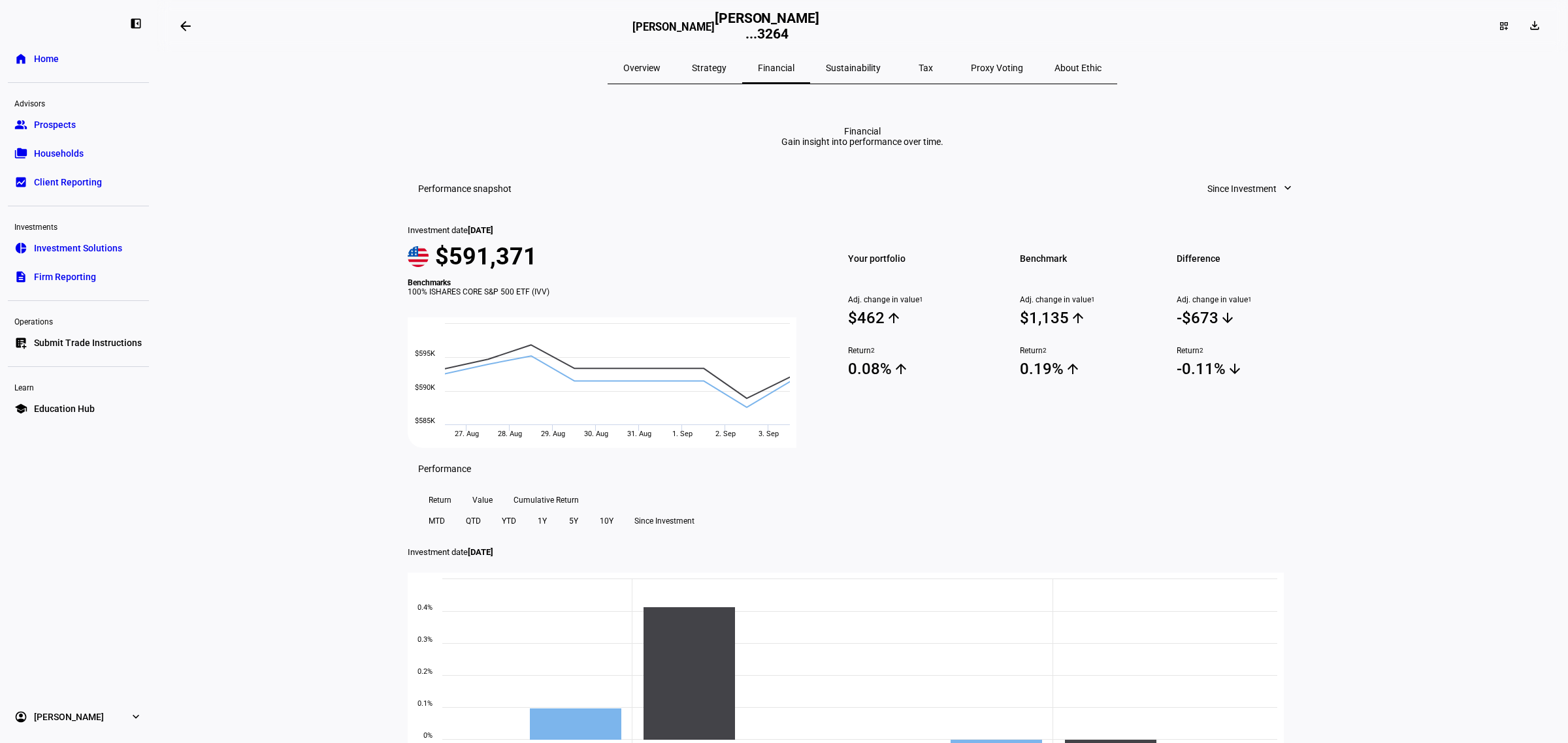
click at [900, 59] on div "Tax" at bounding box center [926, 68] width 59 height 31
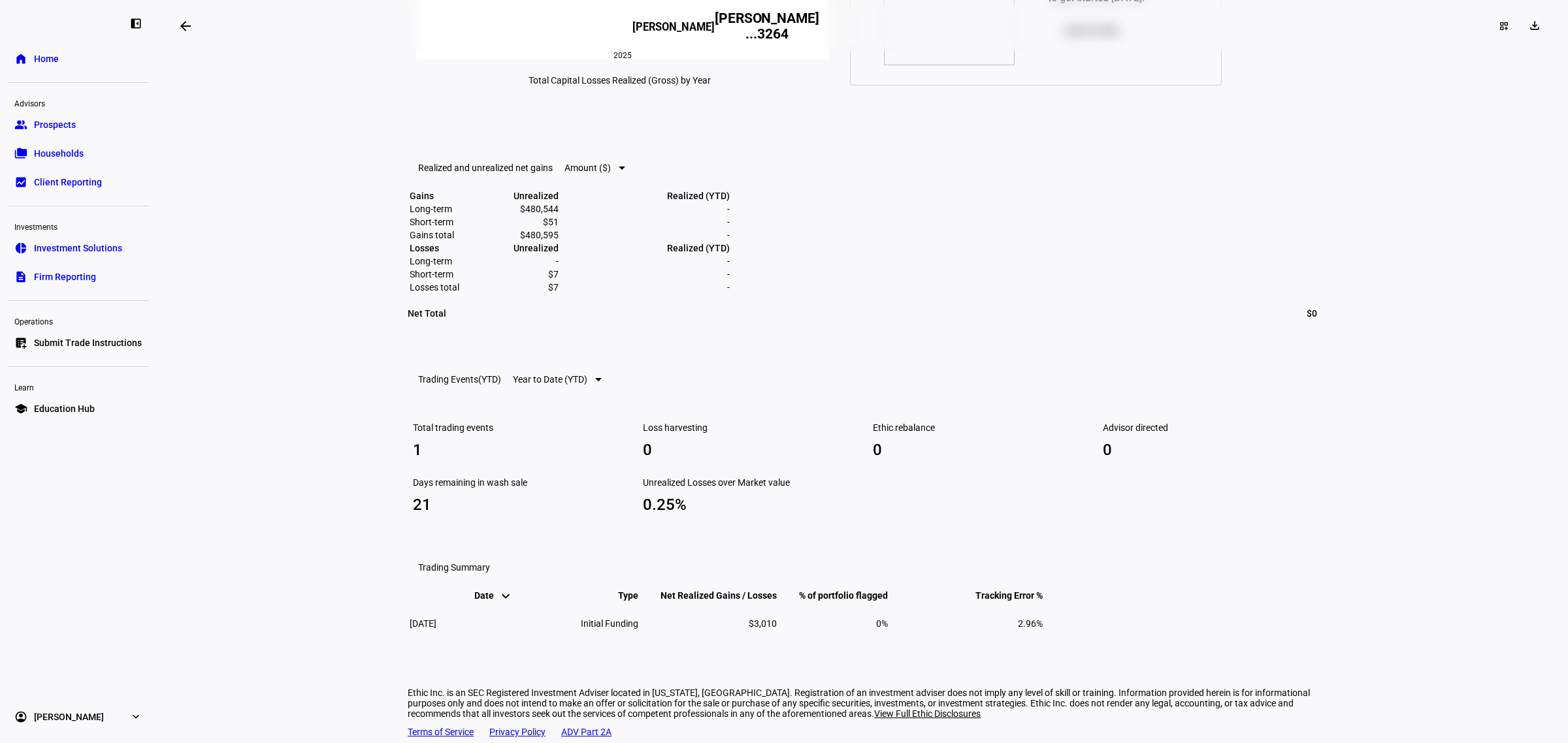
scroll to position [874, 0]
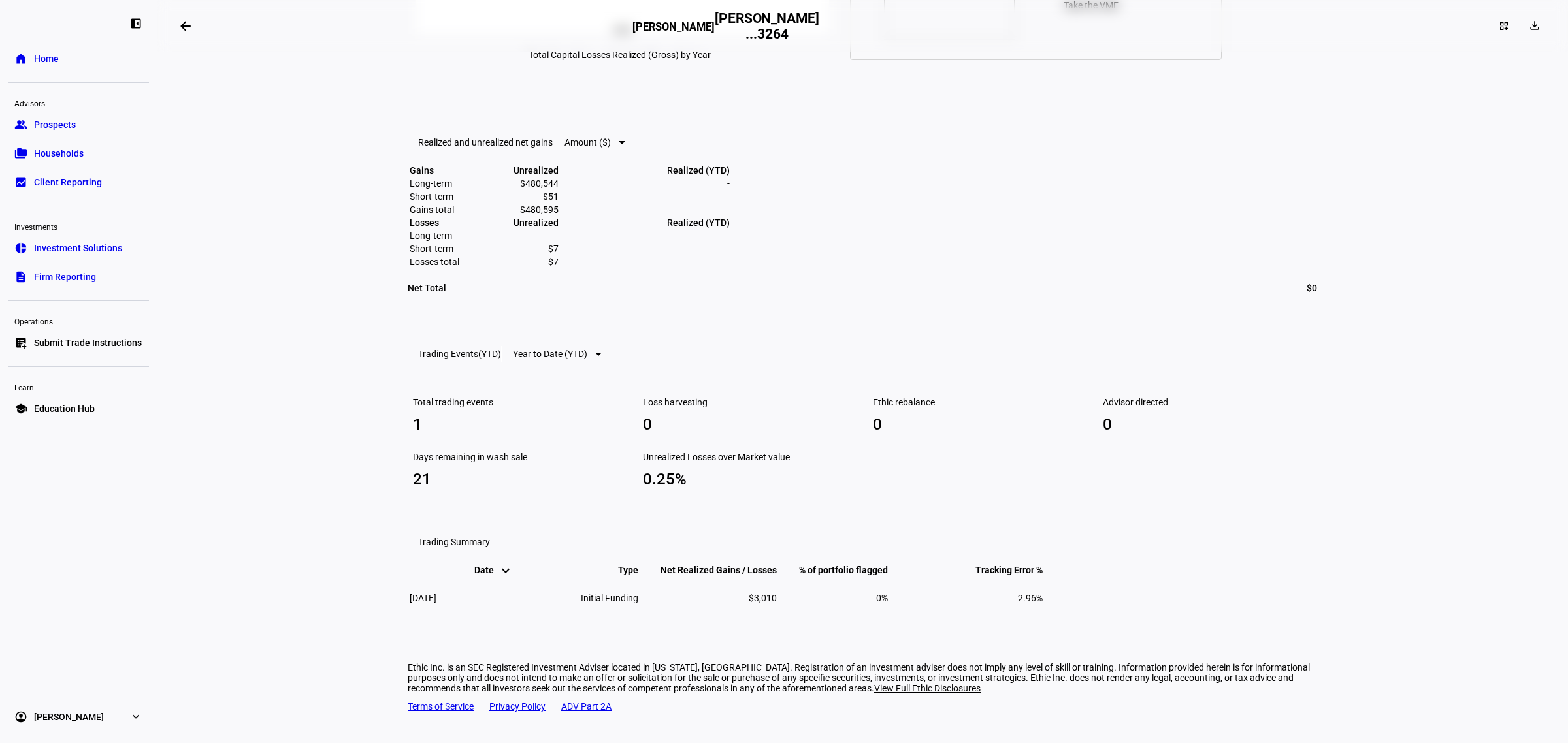
click at [1360, 605] on eth-layout-page-content "arrow_backwards [PERSON_NAME] [PERSON_NAME] ...3264 dashboard_customize downloa…" at bounding box center [862, 372] width 1411 height 743
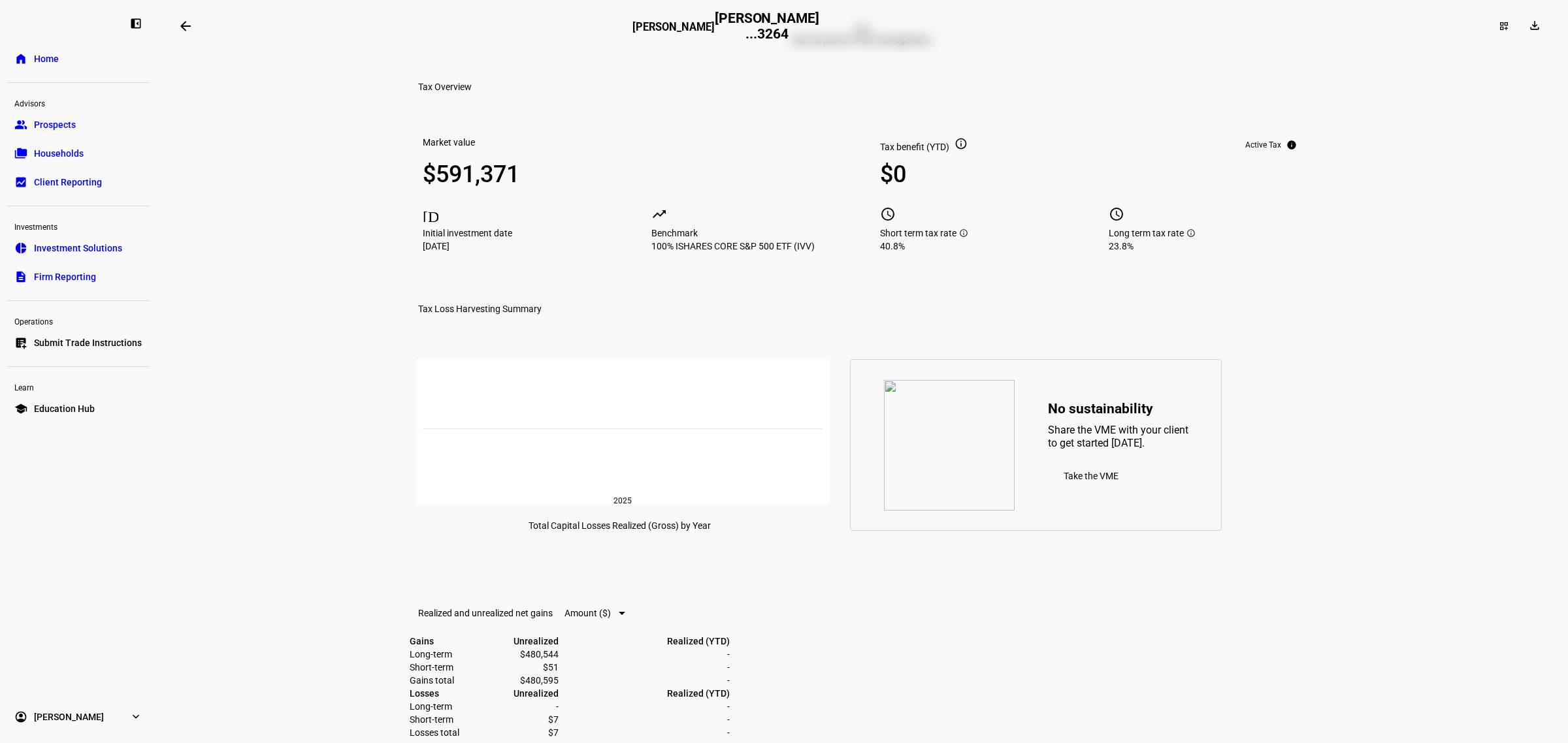
scroll to position [0, 0]
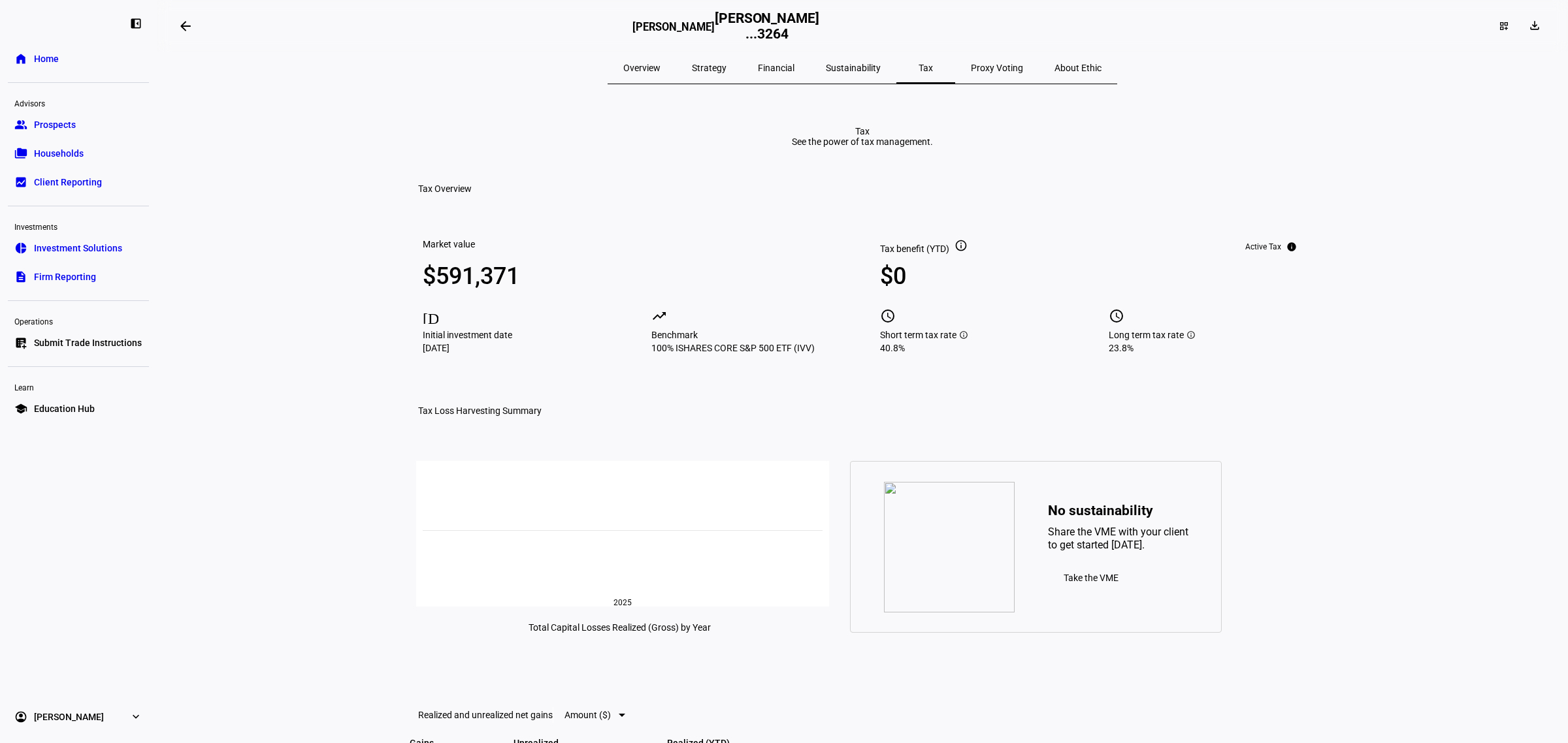
drag, startPoint x: 33, startPoint y: 57, endPoint x: 116, endPoint y: 83, distance: 87.0
click at [34, 57] on span "Home" at bounding box center [46, 59] width 25 height 13
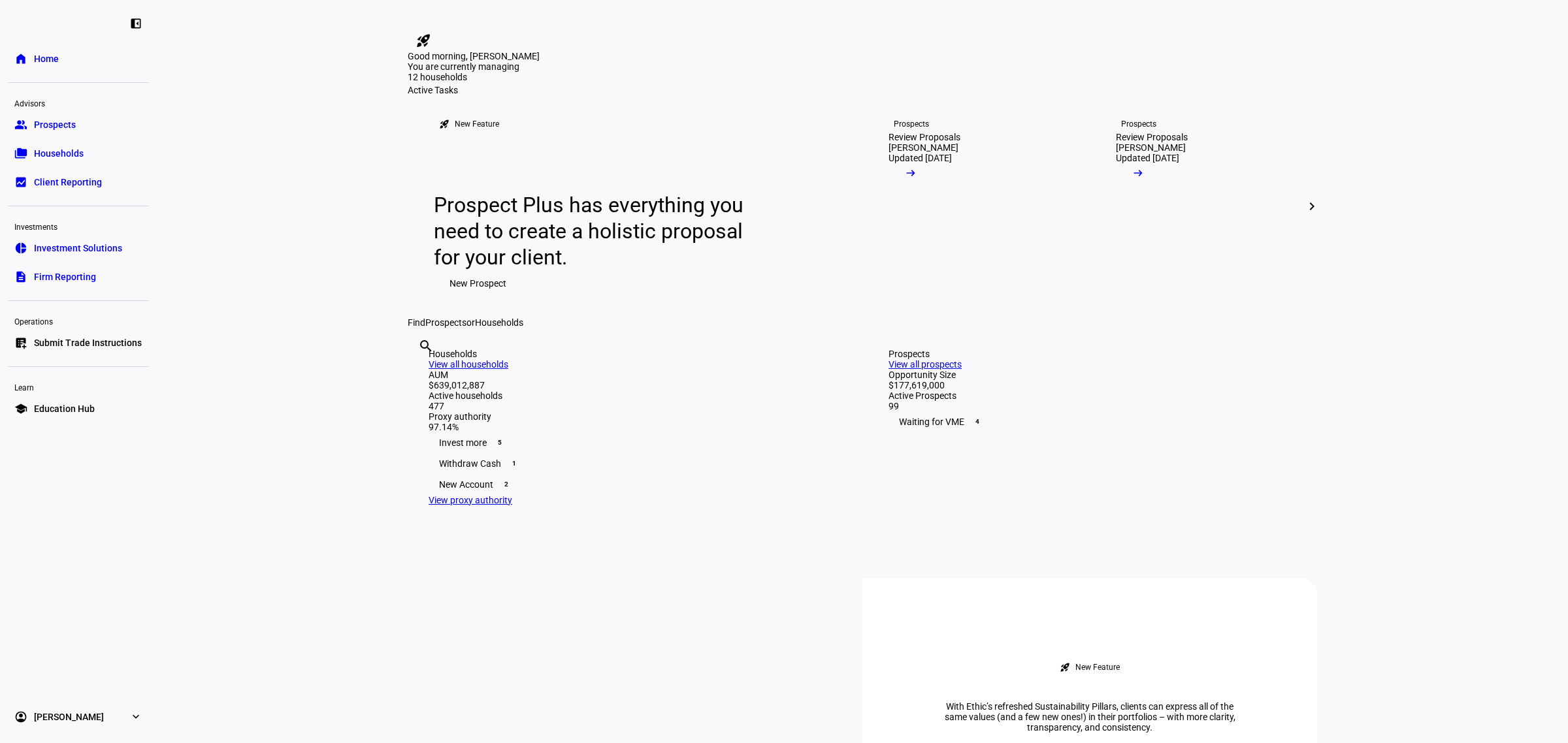
click at [421, 372] on input "text" at bounding box center [419, 363] width 3 height 16
click at [338, 500] on eth-layout-page-content "rocket_launch Product Updates The latest features and improvements Powered by L…" at bounding box center [862, 372] width 1411 height 743
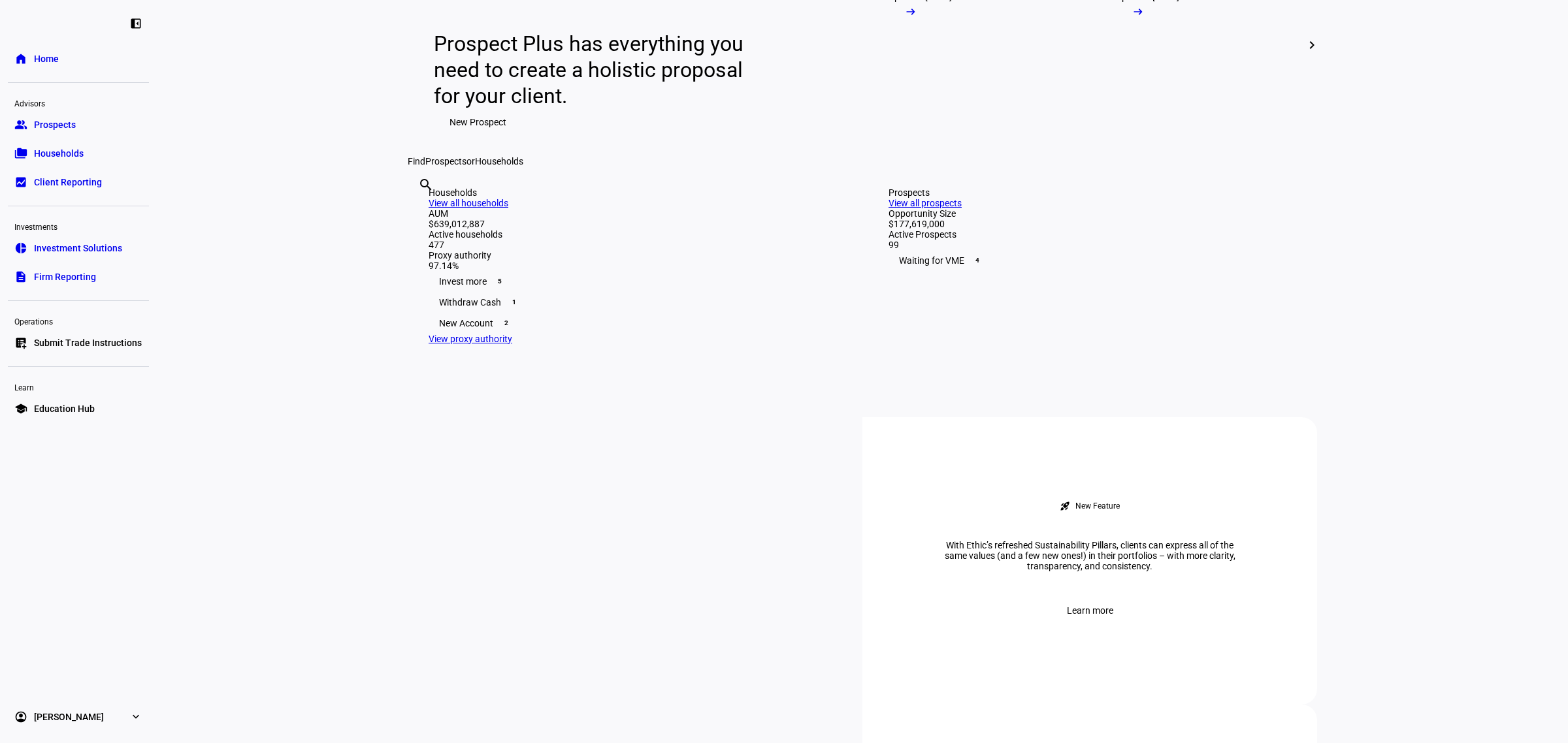
scroll to position [163, 0]
click at [421, 208] on input "text" at bounding box center [419, 200] width 3 height 16
type input "[PERSON_NAME]"
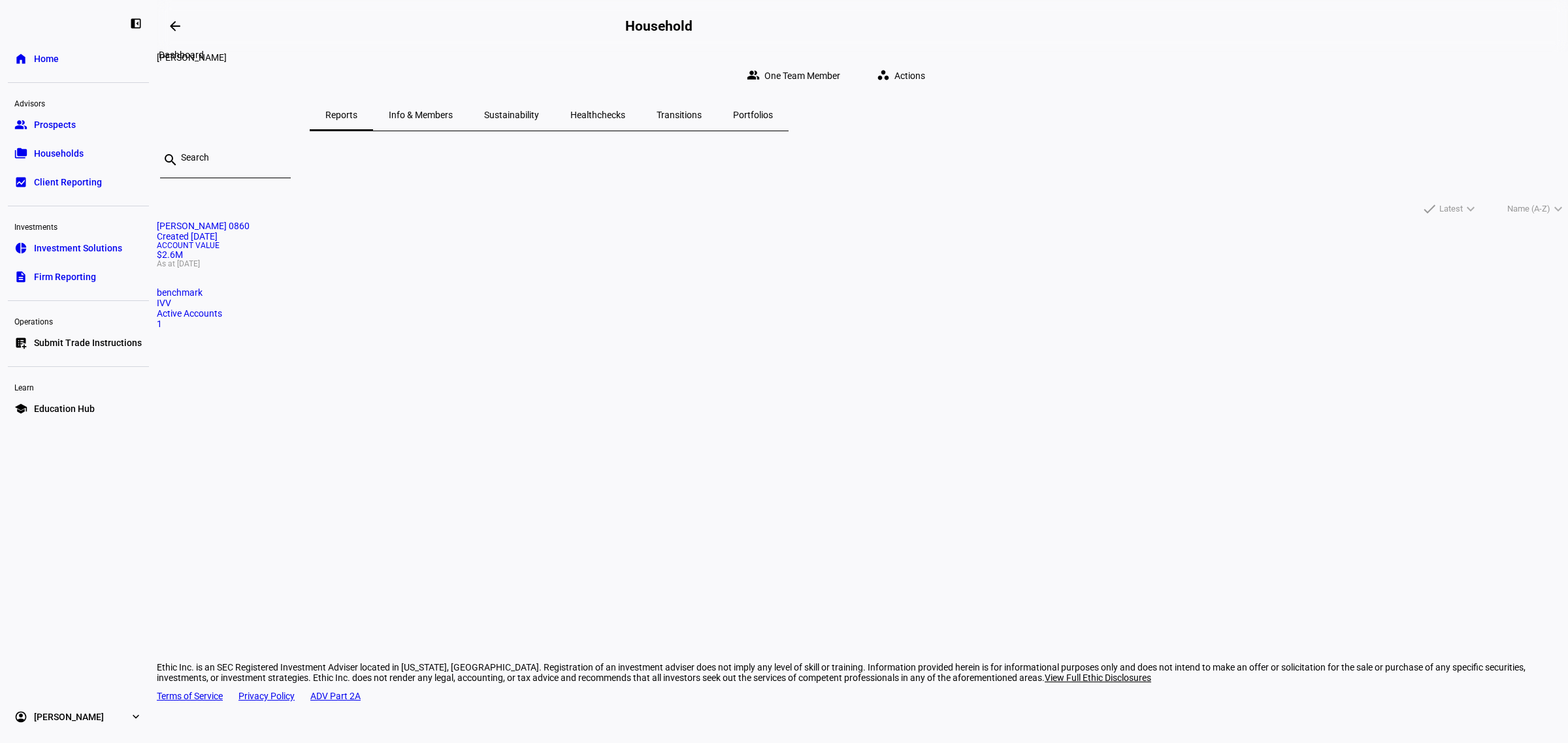
click at [171, 27] on mat-icon "arrow_backwards" at bounding box center [174, 26] width 16 height 16
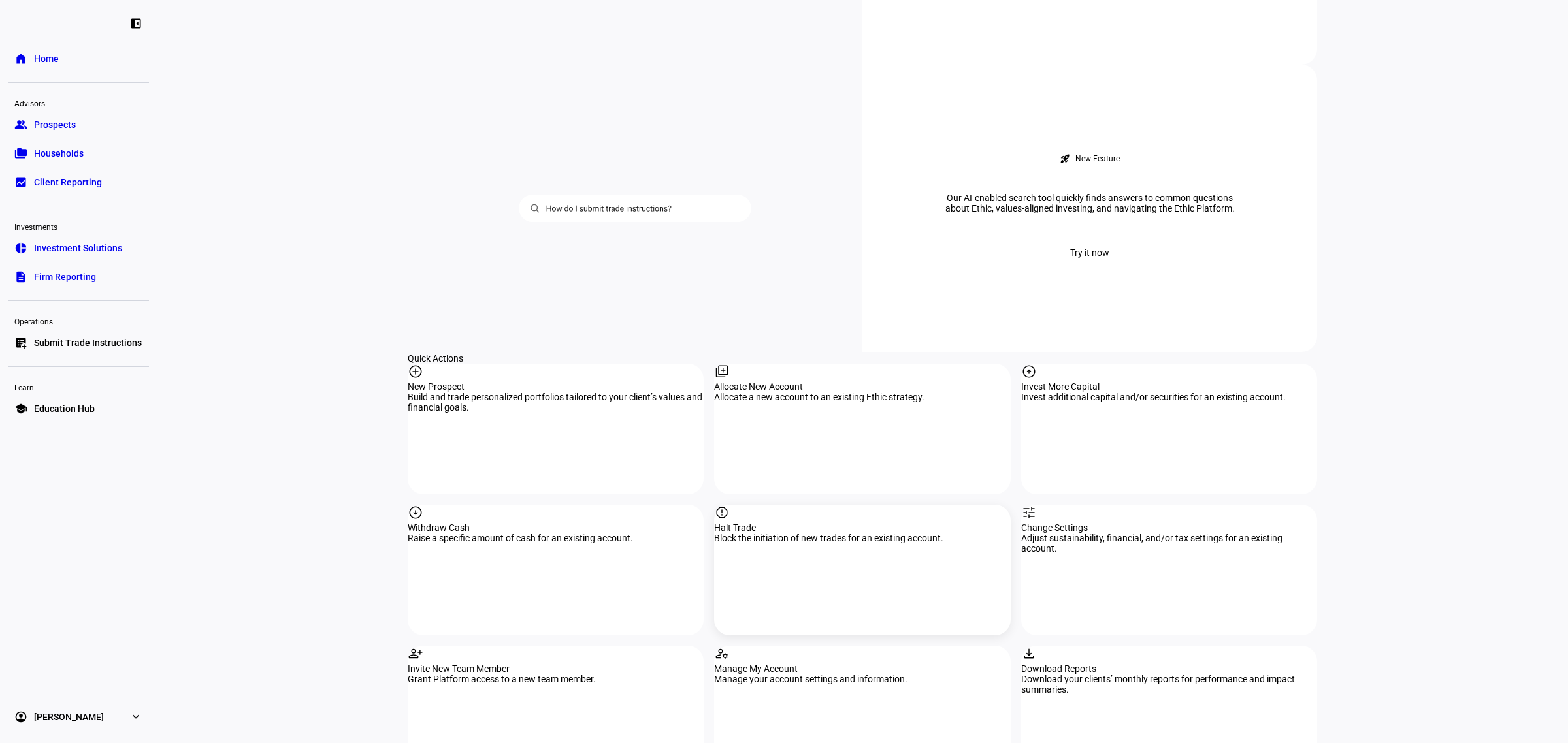
scroll to position [1061, 0]
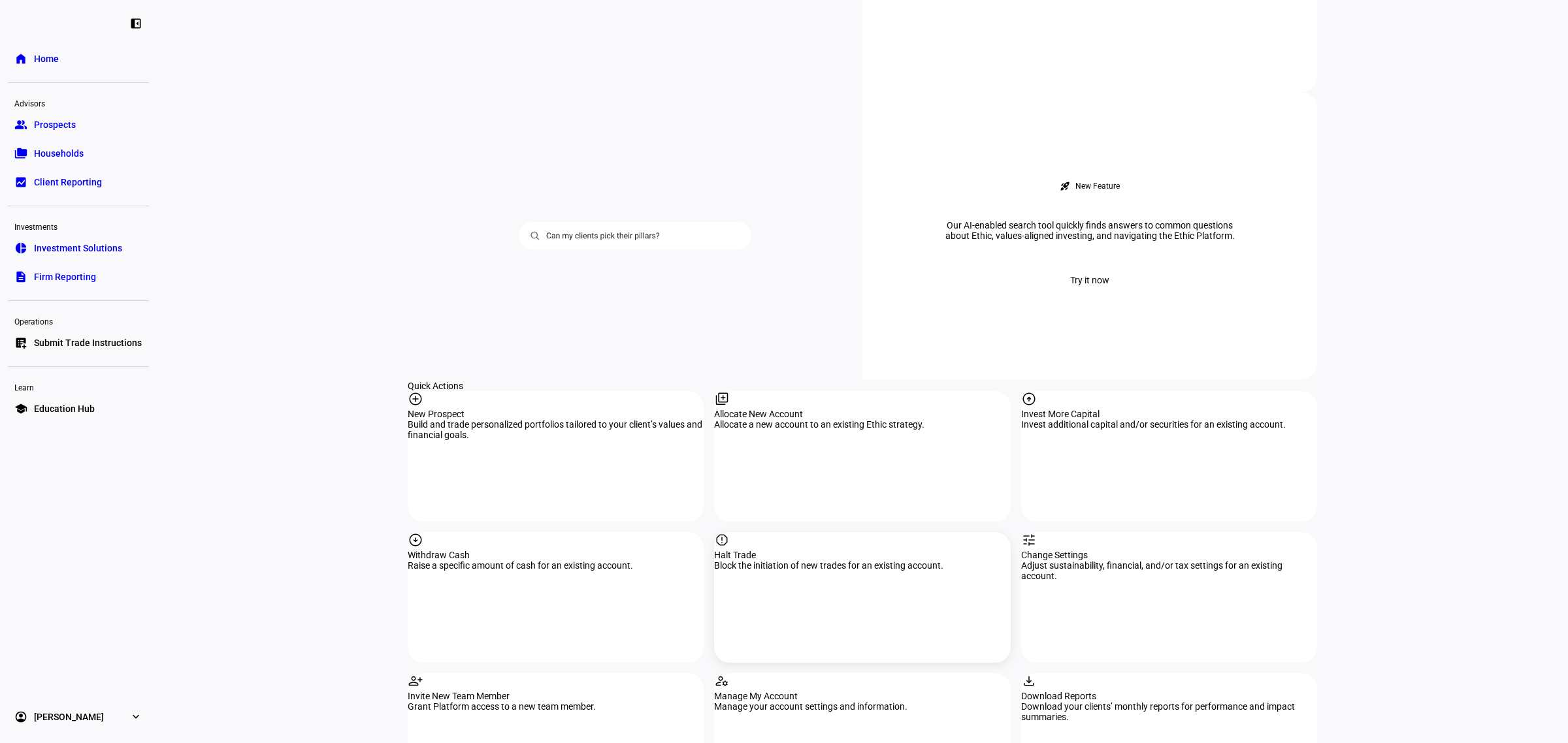
click at [788, 550] on div "Halt Trade" at bounding box center [862, 555] width 296 height 10
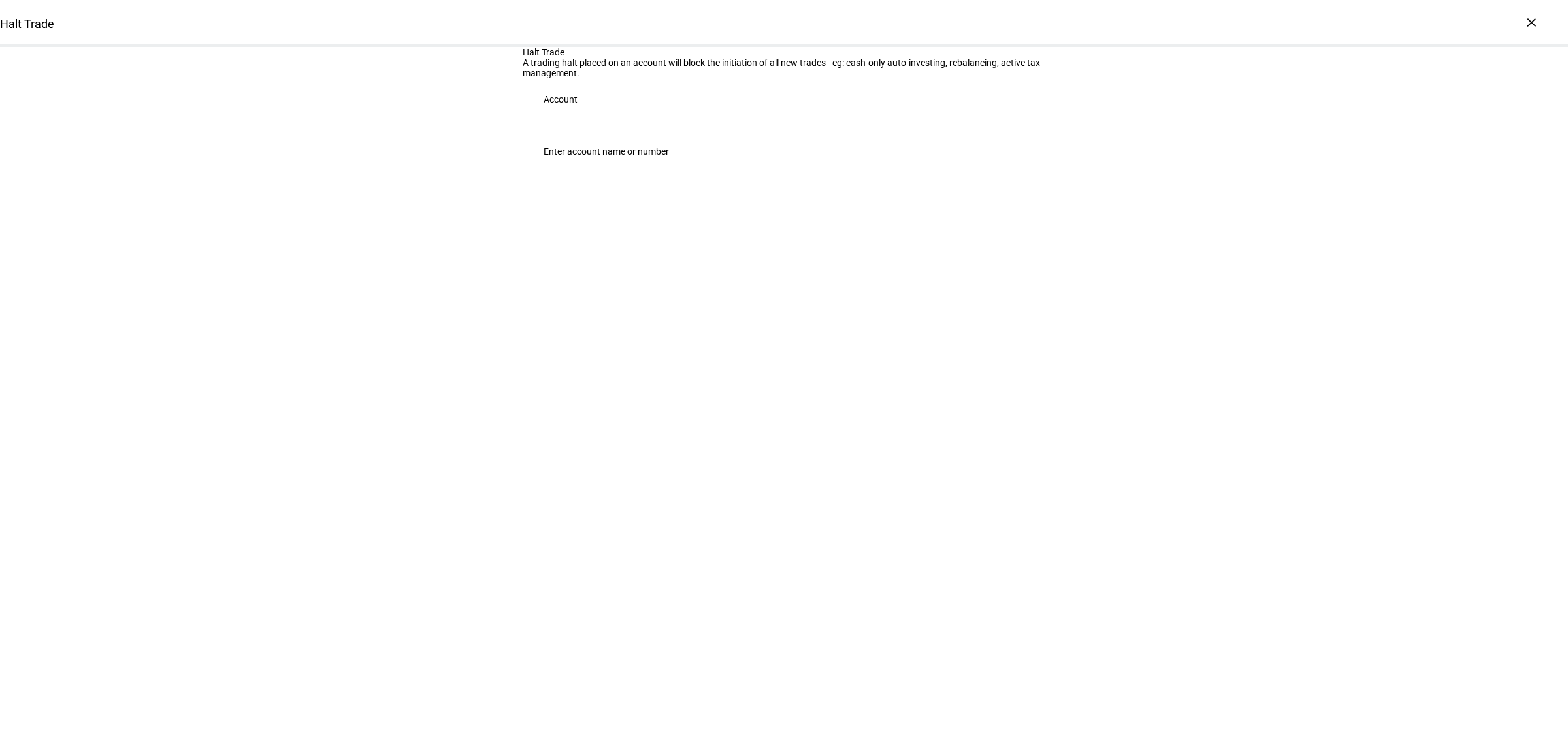
click at [632, 157] on input "Number" at bounding box center [784, 151] width 481 height 10
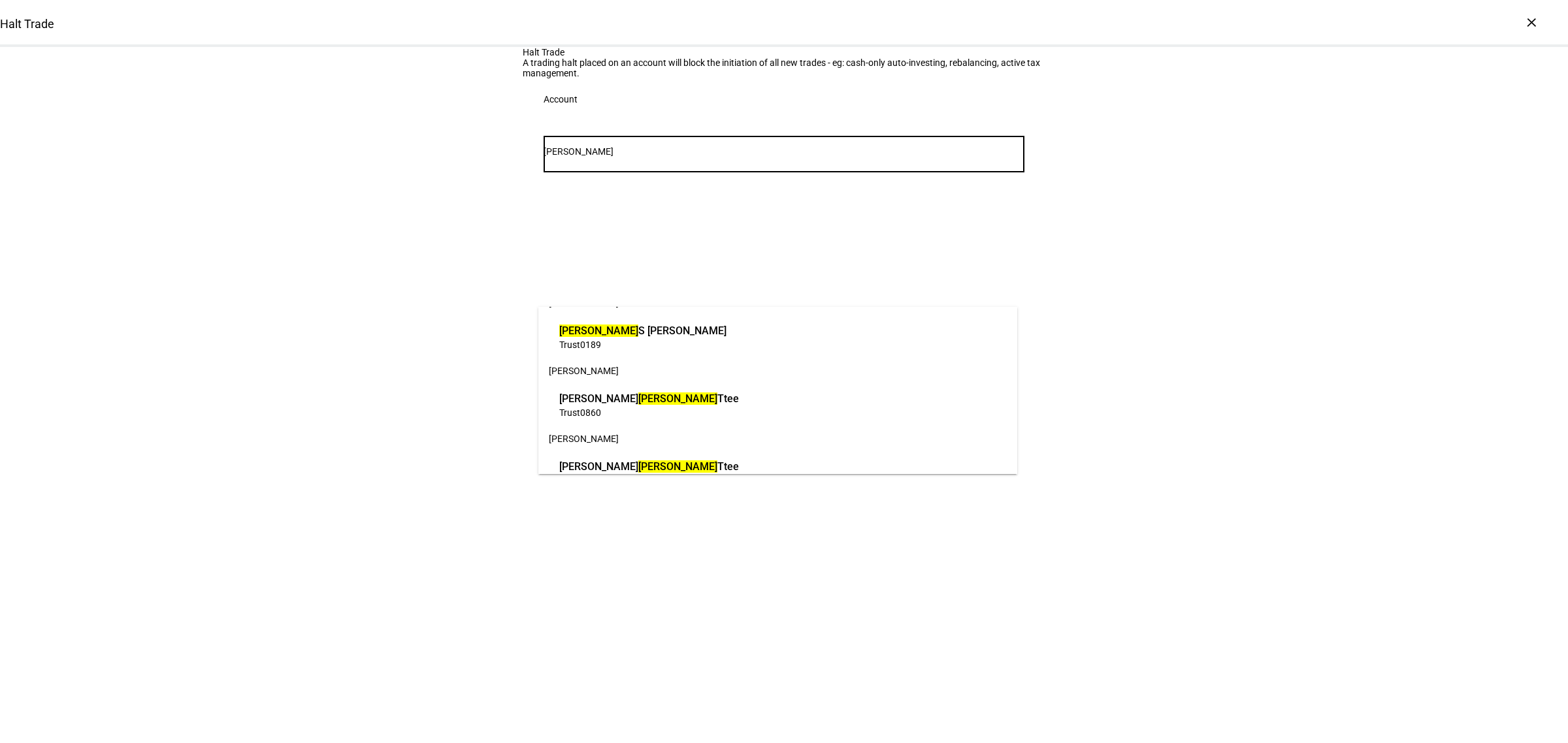
scroll to position [47, 0]
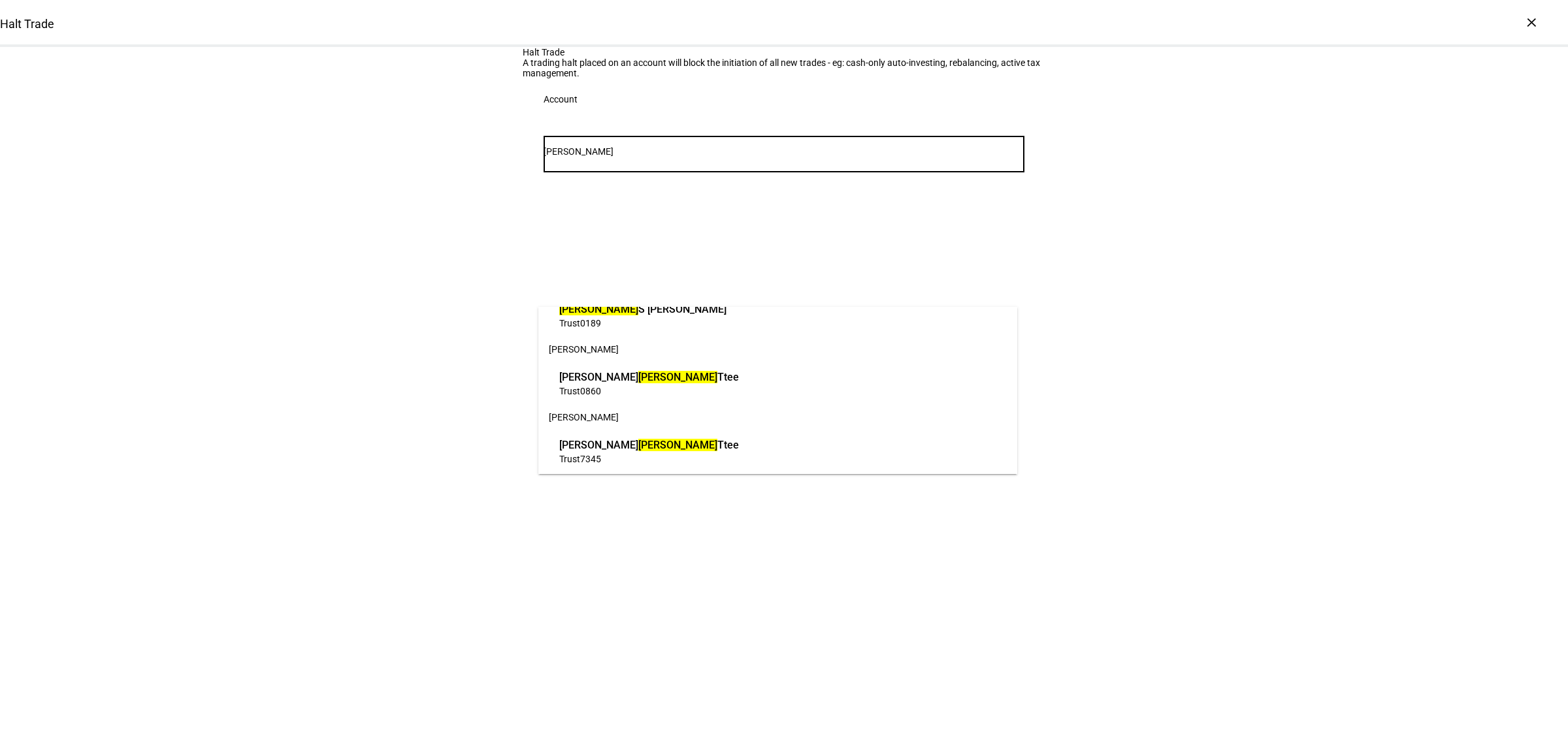
type input "[PERSON_NAME]"
click at [665, 451] on span "[PERSON_NAME]" at bounding box center [650, 445] width 180 height 15
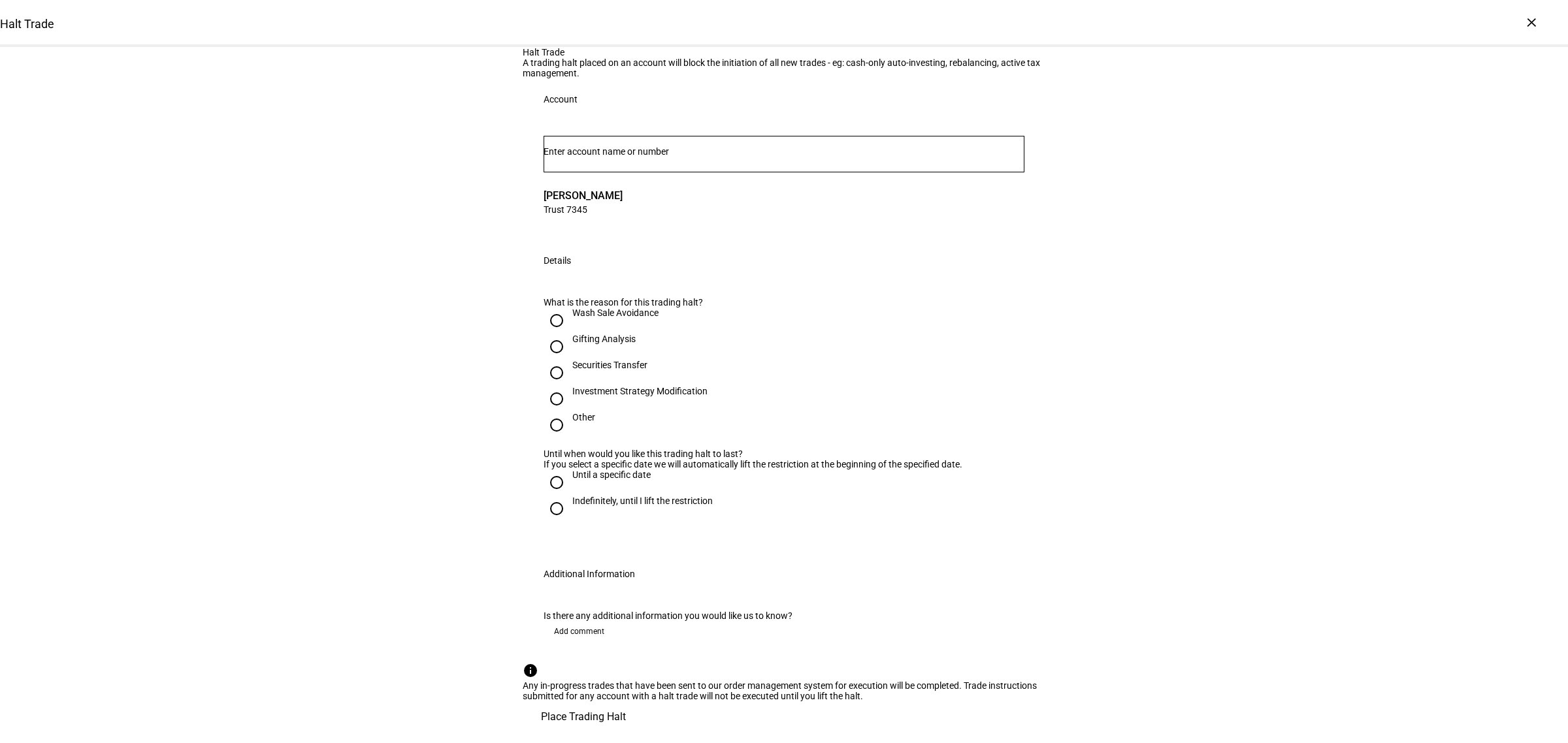
scroll to position [82, 0]
click at [603, 371] on div "Securities Transfer" at bounding box center [610, 364] width 75 height 10
click at [570, 386] on input "Securities Transfer" at bounding box center [556, 372] width 26 height 26
radio input "true"
click at [584, 506] on div "Indefinitely, until I lift the restriction" at bounding box center [642, 500] width 140 height 10
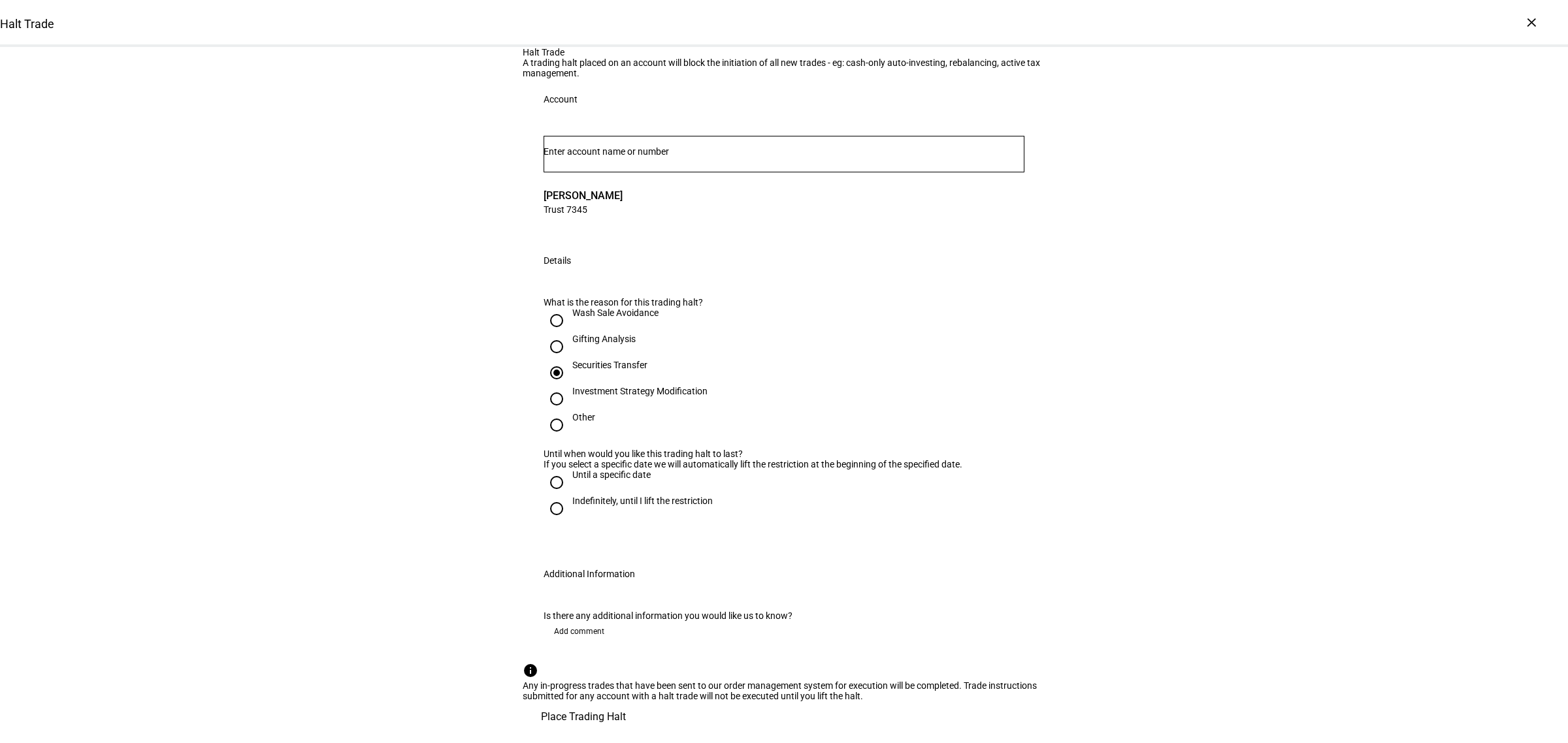
click at [570, 522] on input "Indefinitely, until I lift the restriction" at bounding box center [556, 508] width 26 height 26
radio input "true"
click at [588, 621] on span "Add comment" at bounding box center [579, 631] width 50 height 21
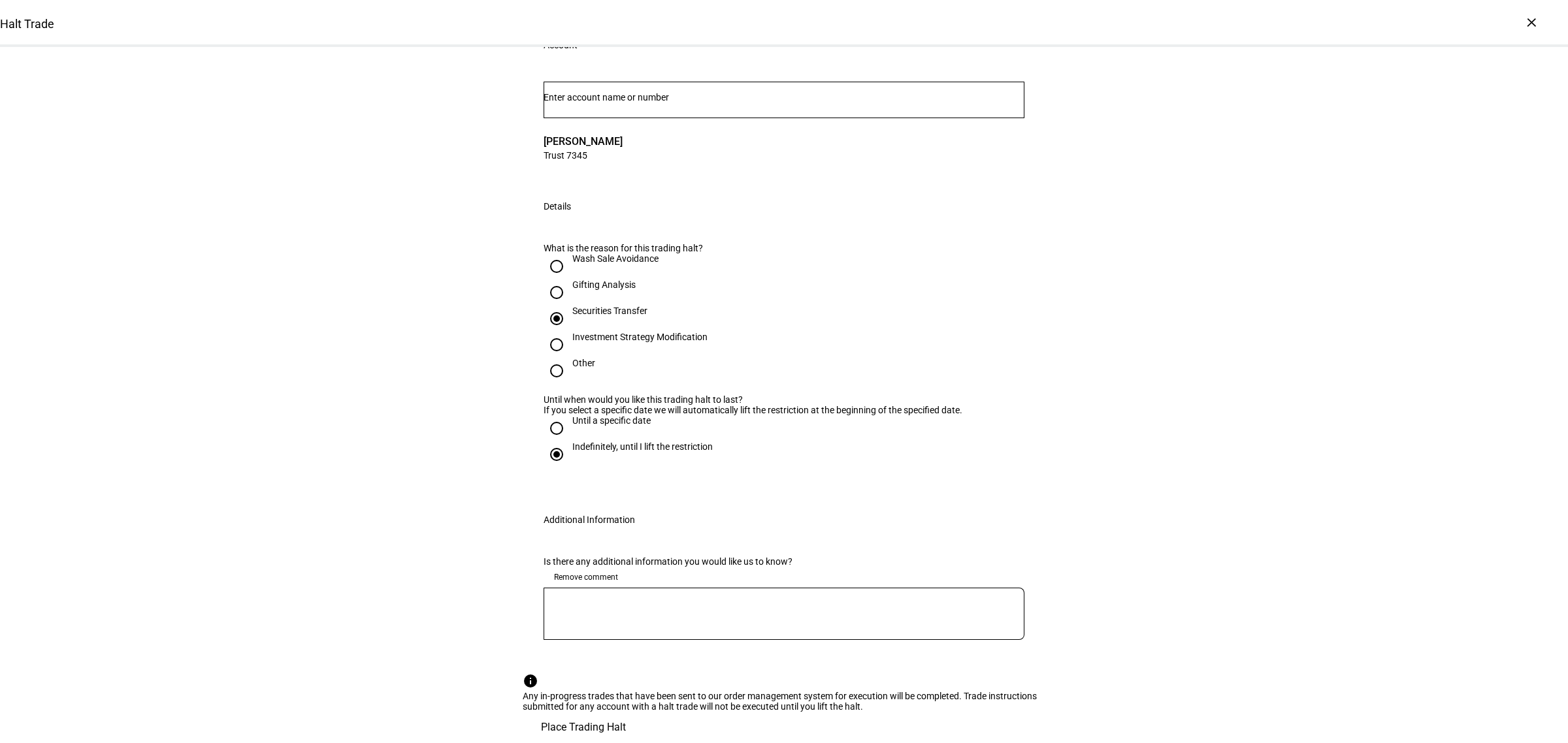
scroll to position [366, 0]
click at [612, 598] on textarea at bounding box center [784, 614] width 481 height 31
type textarea "C"
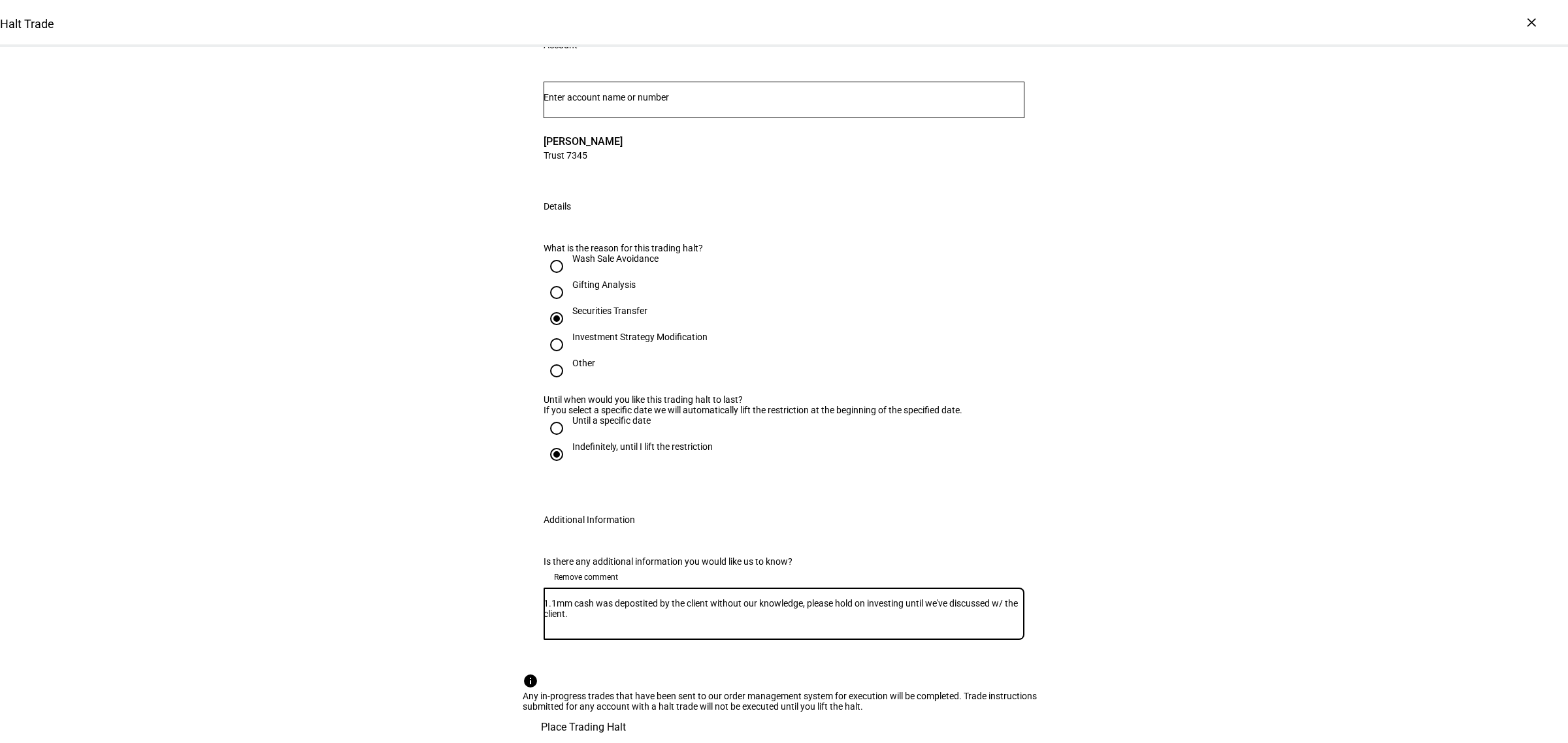
click at [634, 598] on textarea "1.1mm cash was depostited by the client without our knowledge, please hold on i…" at bounding box center [784, 614] width 481 height 31
drag, startPoint x: 1225, startPoint y: 553, endPoint x: 1170, endPoint y: 561, distance: 55.6
click at [1224, 553] on div "Halt Trade A trading halt placed on an account will block the initiation of all…" at bounding box center [784, 368] width 1568 height 750
click at [546, 588] on div "1.1mm cash was deposited by the client without our knowledge, please hold on in…" at bounding box center [784, 614] width 481 height 52
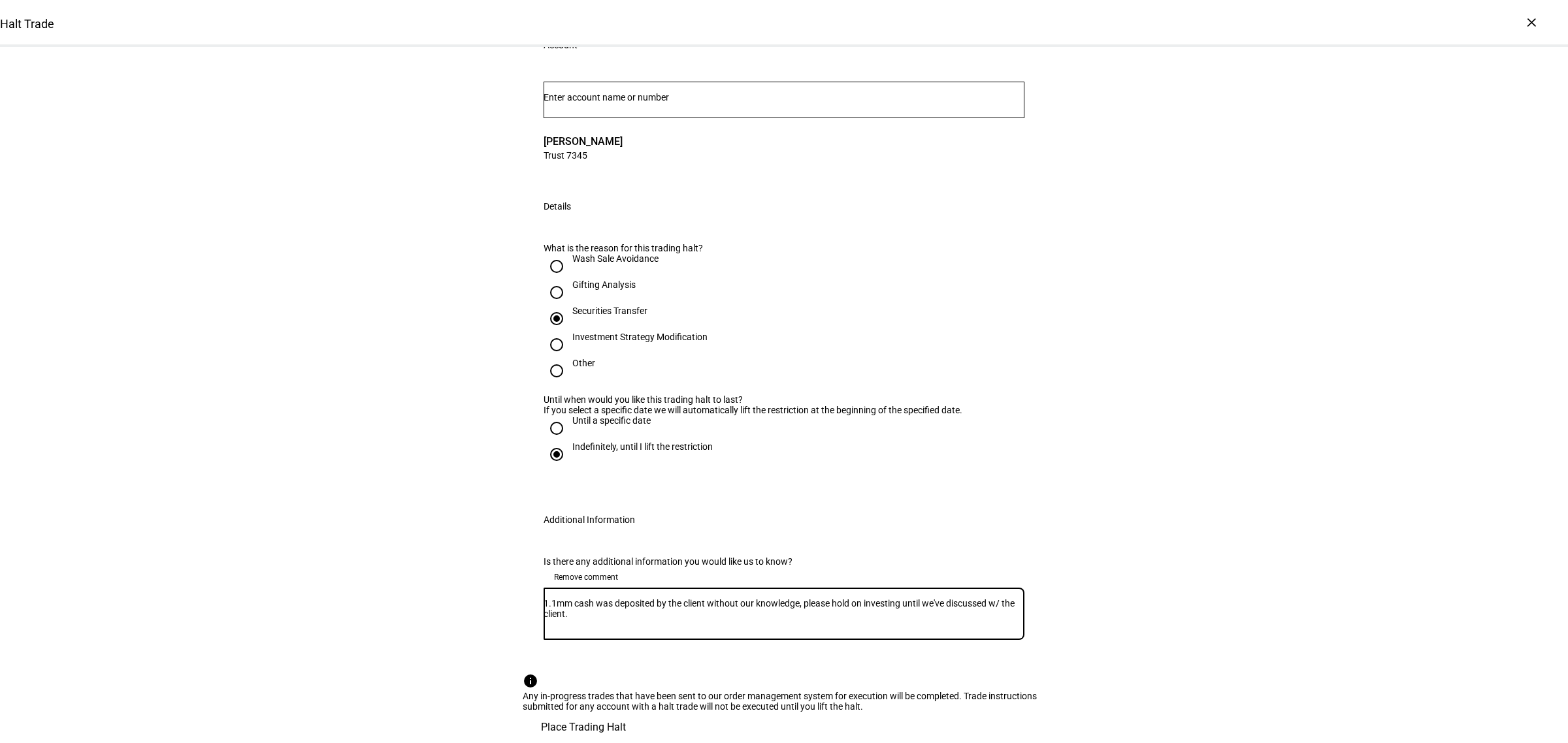
click at [550, 598] on textarea "1.1mm cash was deposited by the client without our knowledge, please hold on in…" at bounding box center [784, 614] width 481 height 31
click at [642, 598] on textarea "$1.1mm cash was deposited by the client without our knowledge, please hold on i…" at bounding box center [784, 614] width 481 height 31
click at [1167, 504] on div "Halt Trade A trading halt placed on an account will block the initiation of all…" at bounding box center [784, 368] width 1568 height 750
click at [871, 598] on textarea "$1.1mm cash was deposited by the client without our knowledge, please hold on i…" at bounding box center [784, 614] width 481 height 31
type textarea "$1.1mm cash was deposited by the client without our knowledge, please hold off …"
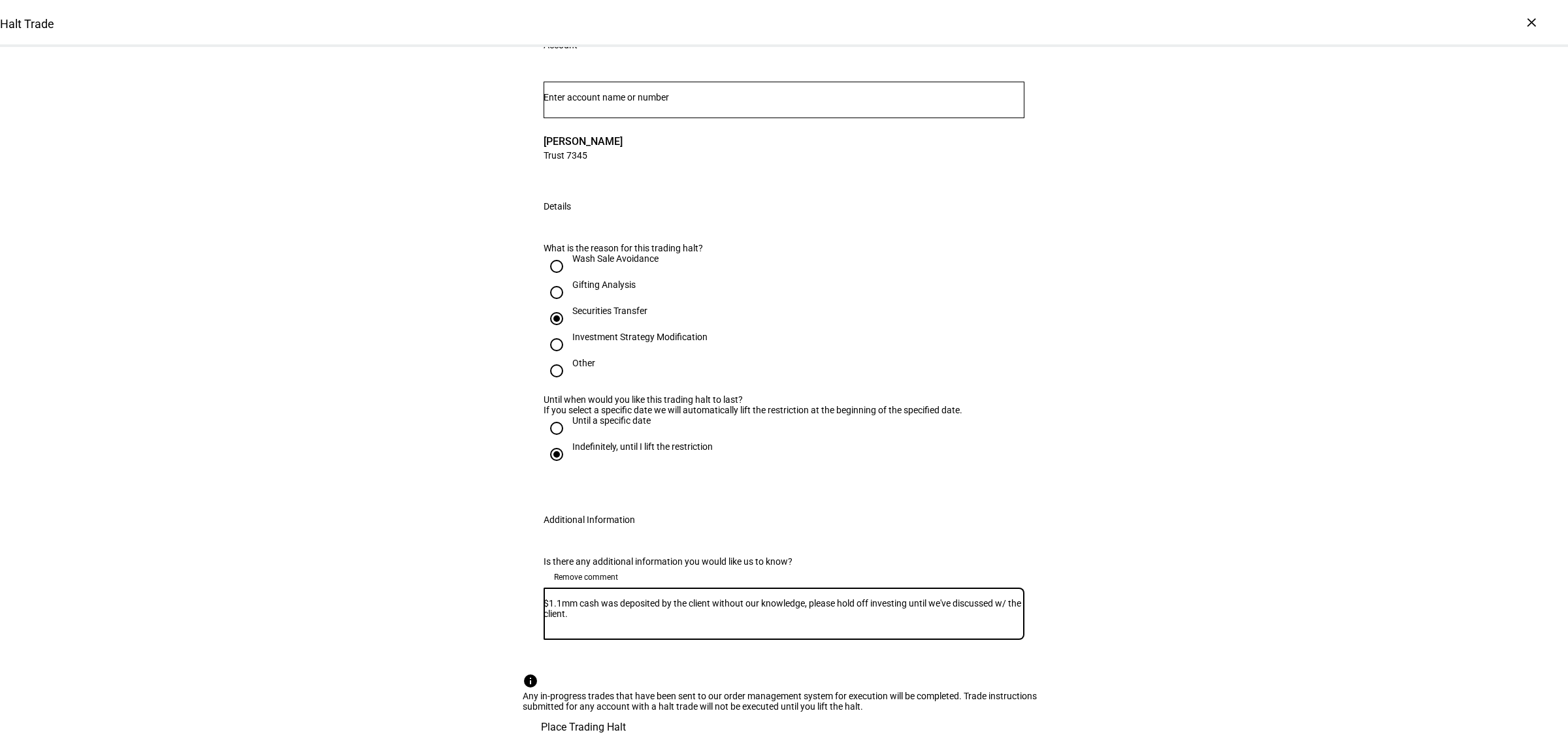
click at [1279, 517] on div "Halt Trade A trading halt placed on an account will block the initiation of all…" at bounding box center [784, 368] width 1568 height 750
click at [626, 712] on span "Place Trading Halt" at bounding box center [584, 727] width 85 height 31
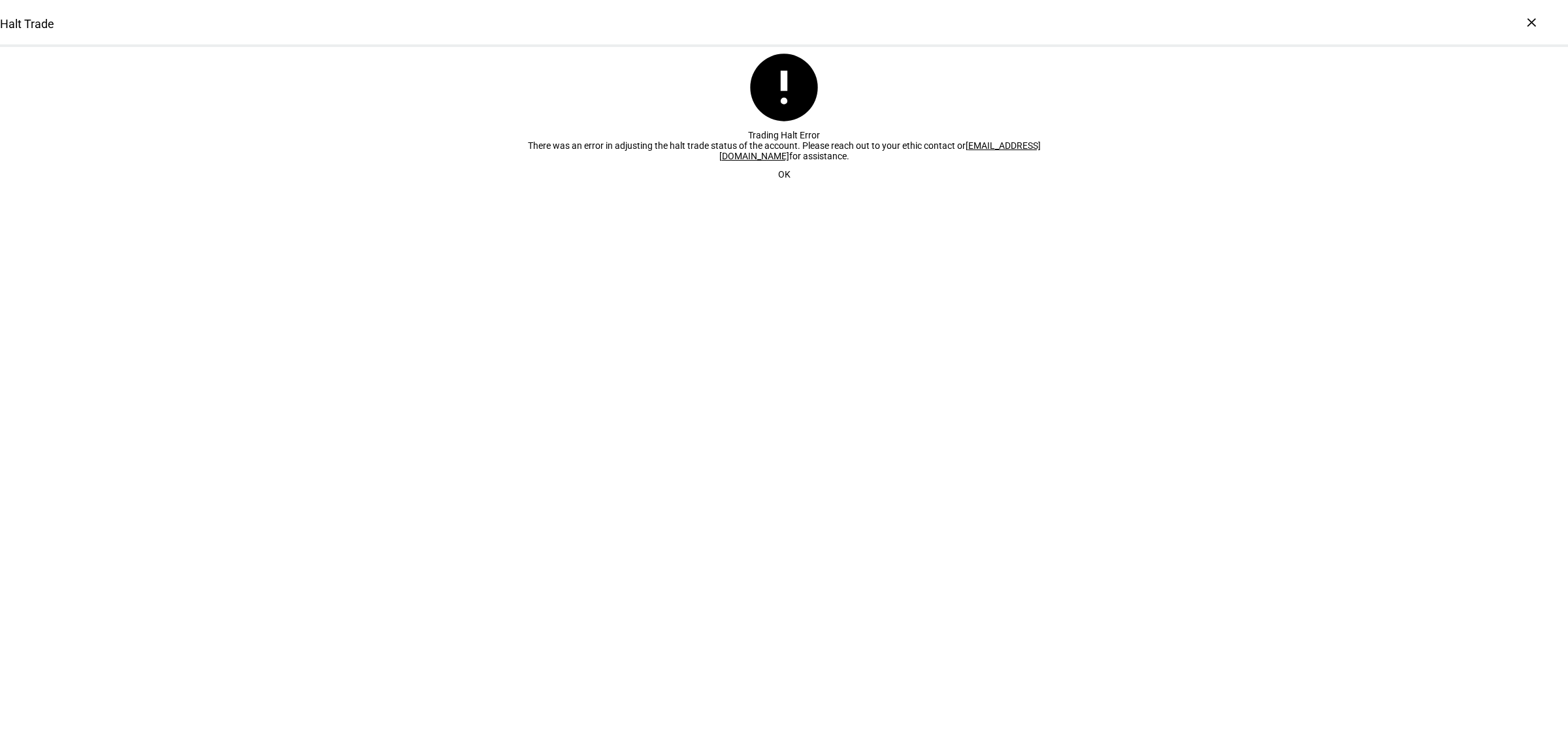
click at [762, 187] on span at bounding box center [784, 174] width 44 height 26
